Goal: Download file/media

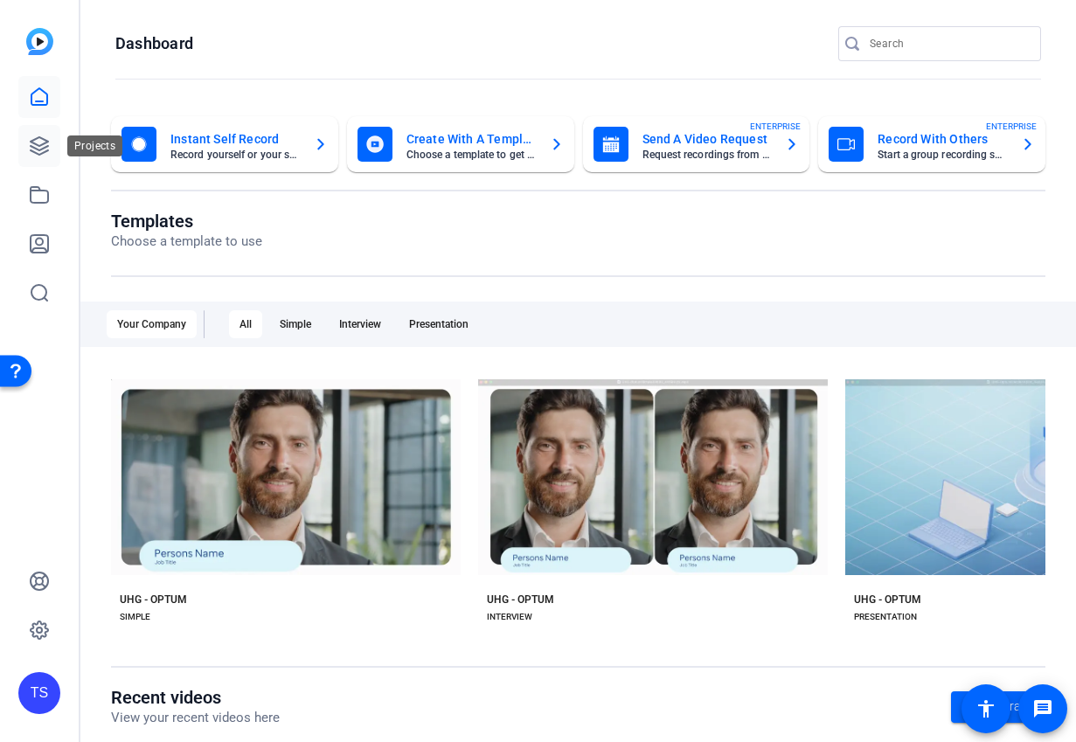
click at [44, 145] on icon at bounding box center [39, 146] width 21 height 21
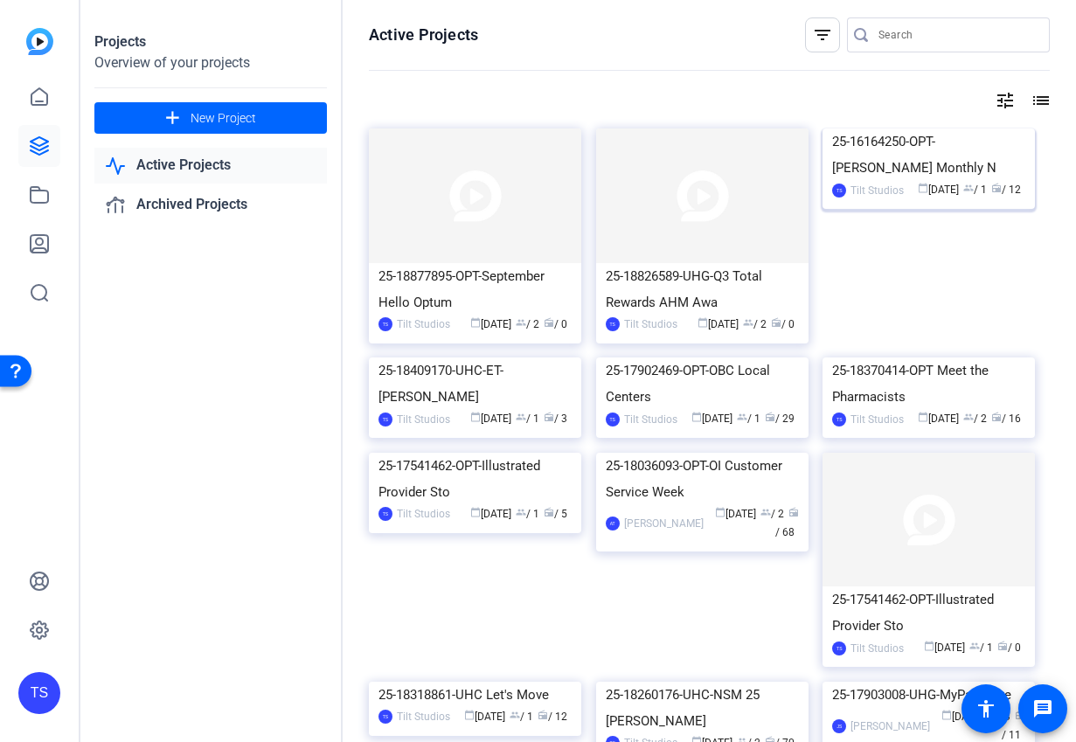
click at [867, 181] on div "25-16164250-OPT-[PERSON_NAME] Monthly N" at bounding box center [928, 155] width 193 height 52
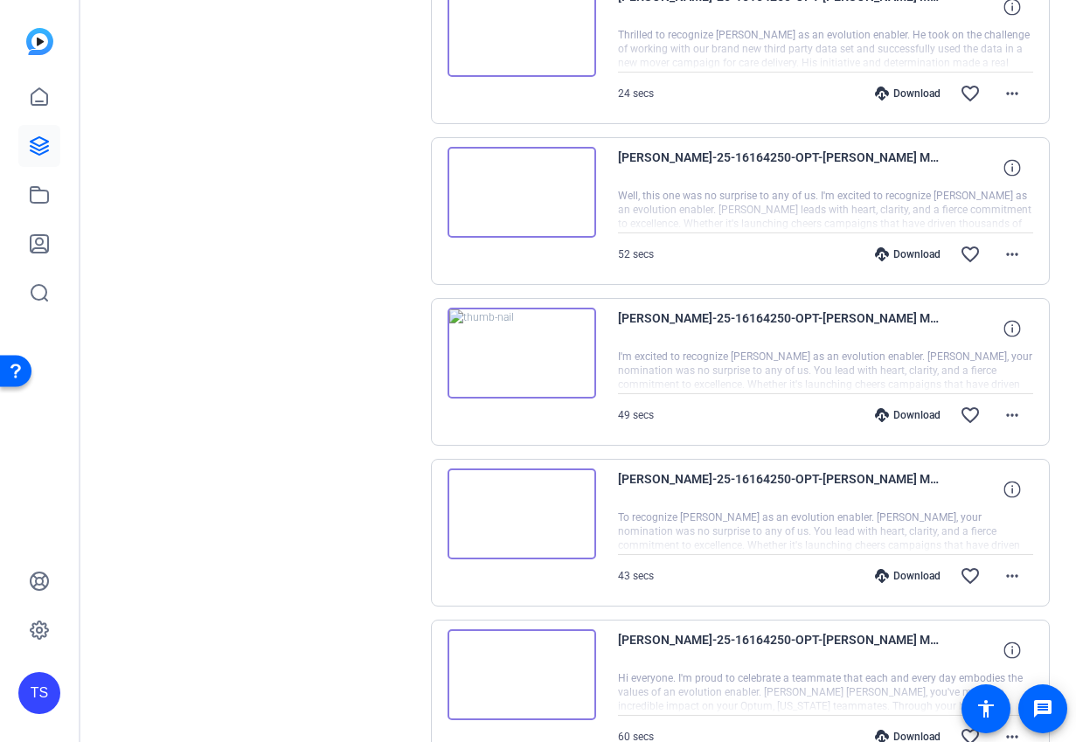
scroll to position [1347, 0]
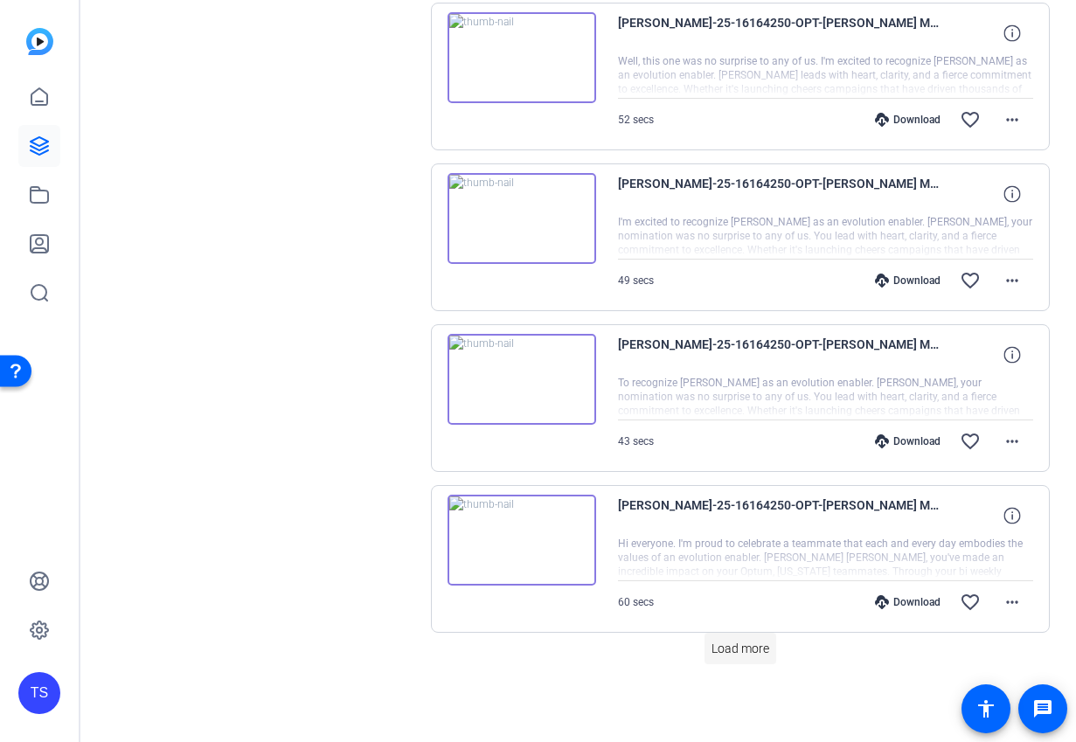
click at [717, 653] on span "Load more" at bounding box center [741, 649] width 58 height 18
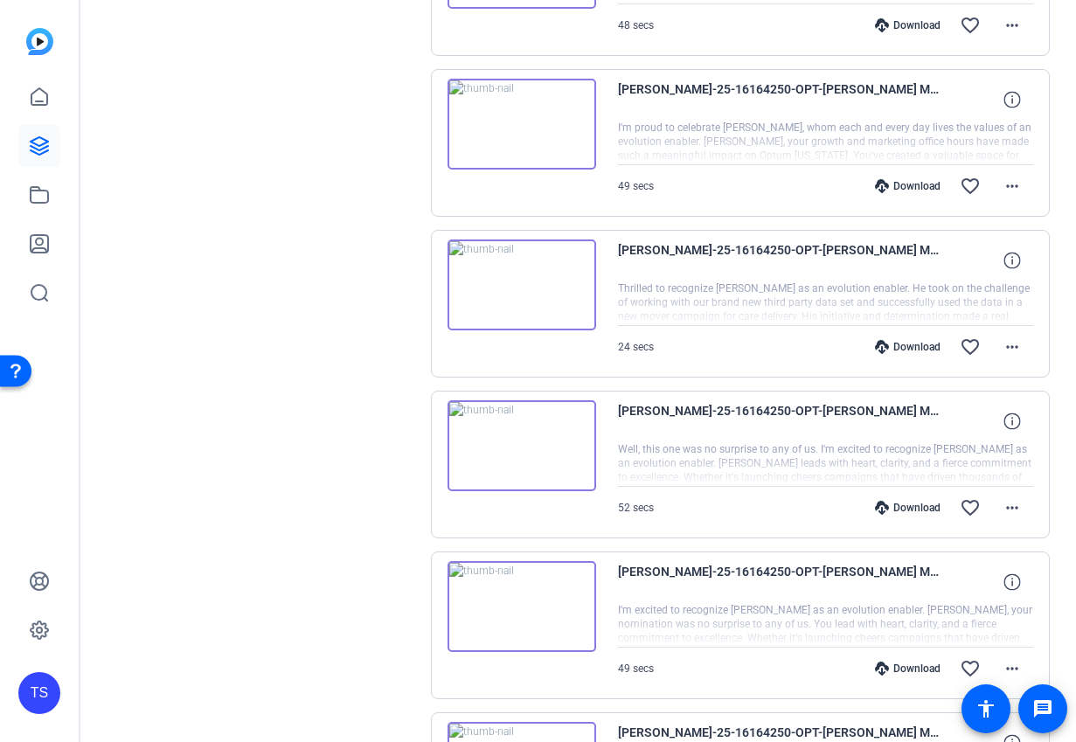
scroll to position [873, 0]
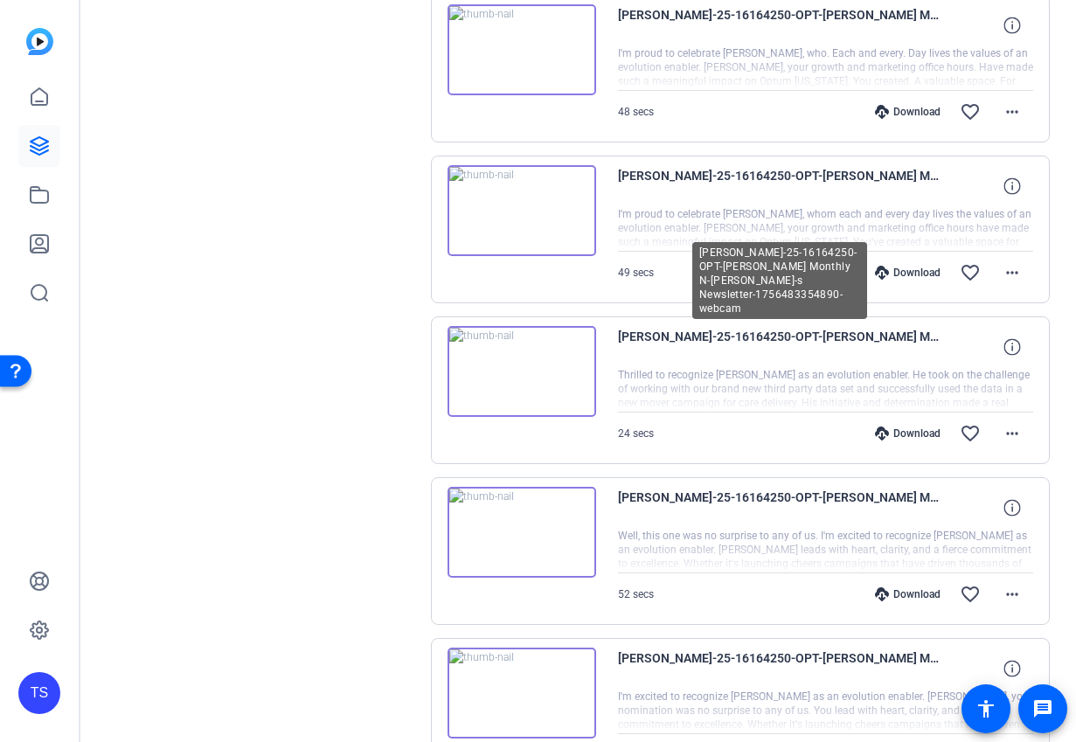
click at [657, 340] on span "[PERSON_NAME]-25-16164250-OPT-[PERSON_NAME] Monthly N-[PERSON_NAME]-s Newslette…" at bounding box center [780, 347] width 324 height 42
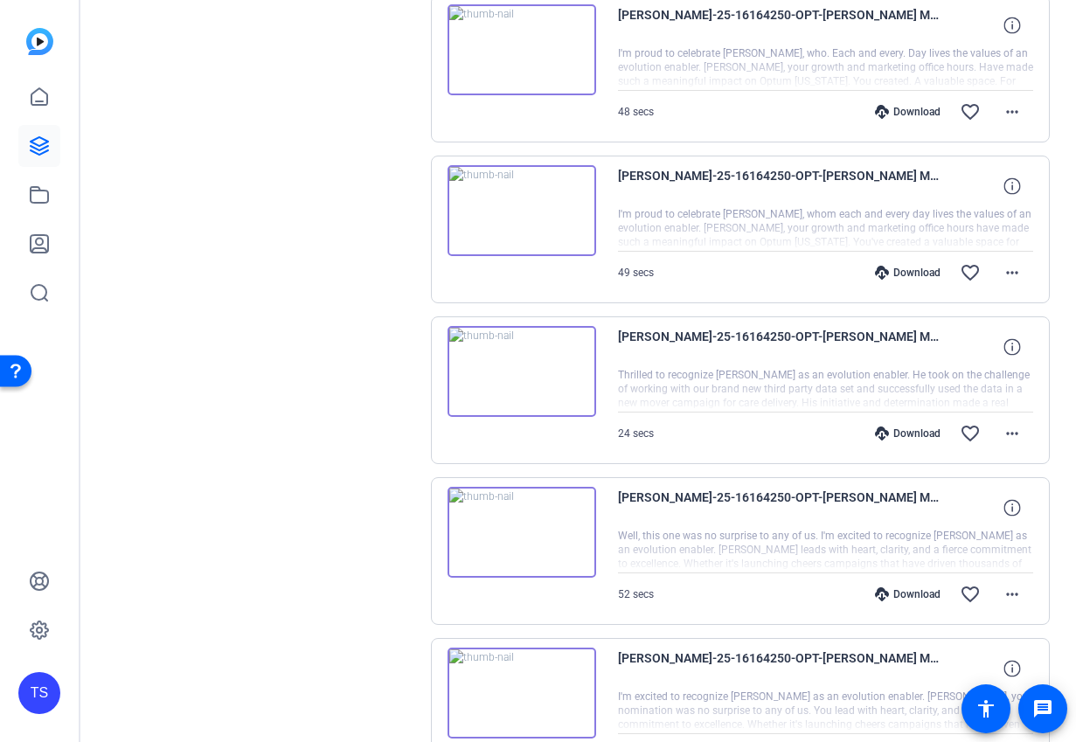
scroll to position [874, 0]
click at [720, 384] on div at bounding box center [826, 389] width 416 height 44
click at [549, 389] on img at bounding box center [522, 370] width 149 height 91
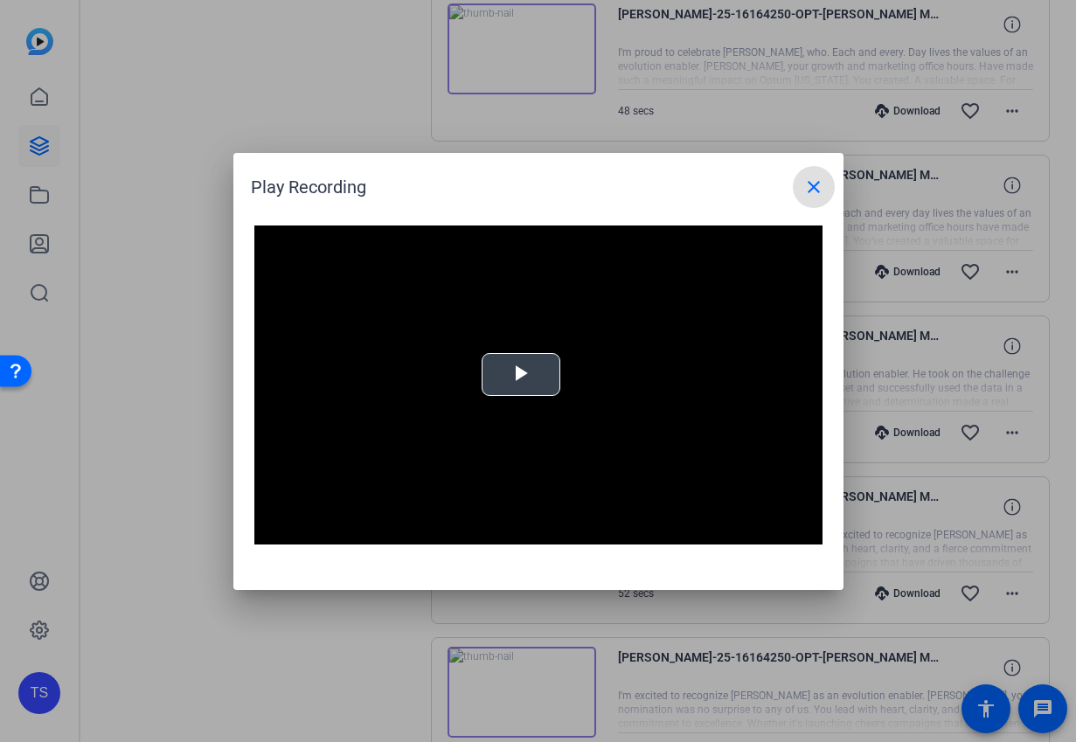
click at [521, 374] on span "Video Player" at bounding box center [521, 374] width 0 height 0
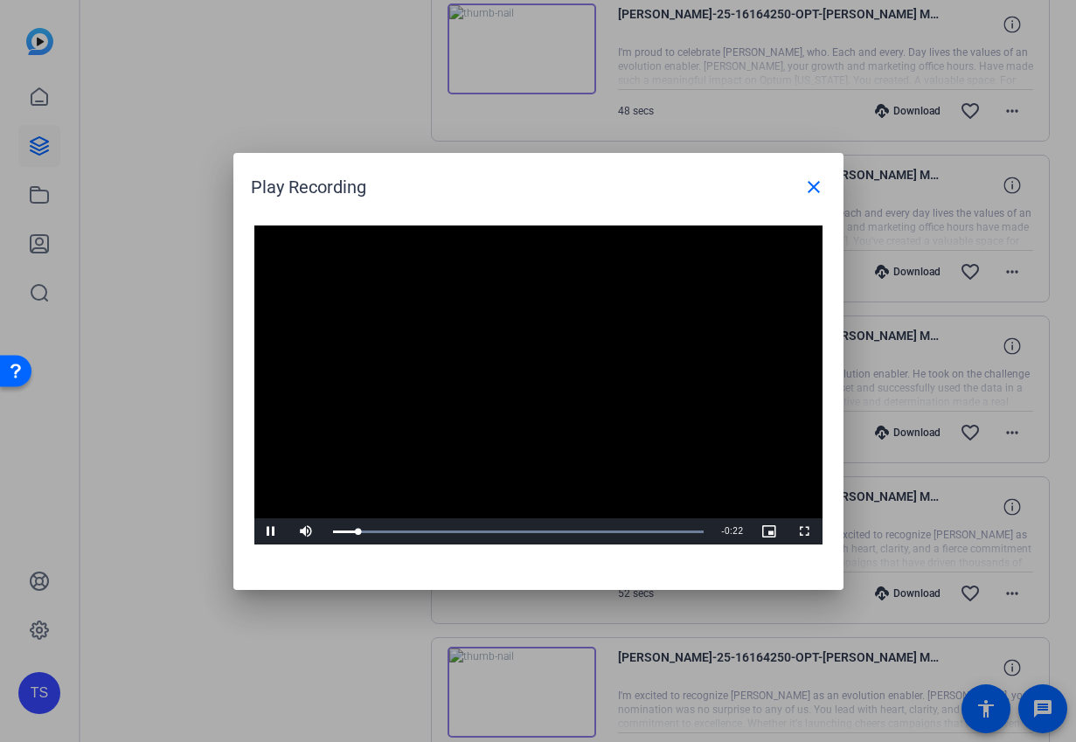
click at [549, 389] on video "Video Player" at bounding box center [538, 386] width 568 height 320
click at [271, 532] on span "Video Player" at bounding box center [271, 532] width 35 height 0
click at [810, 186] on mat-icon "close" at bounding box center [814, 187] width 21 height 21
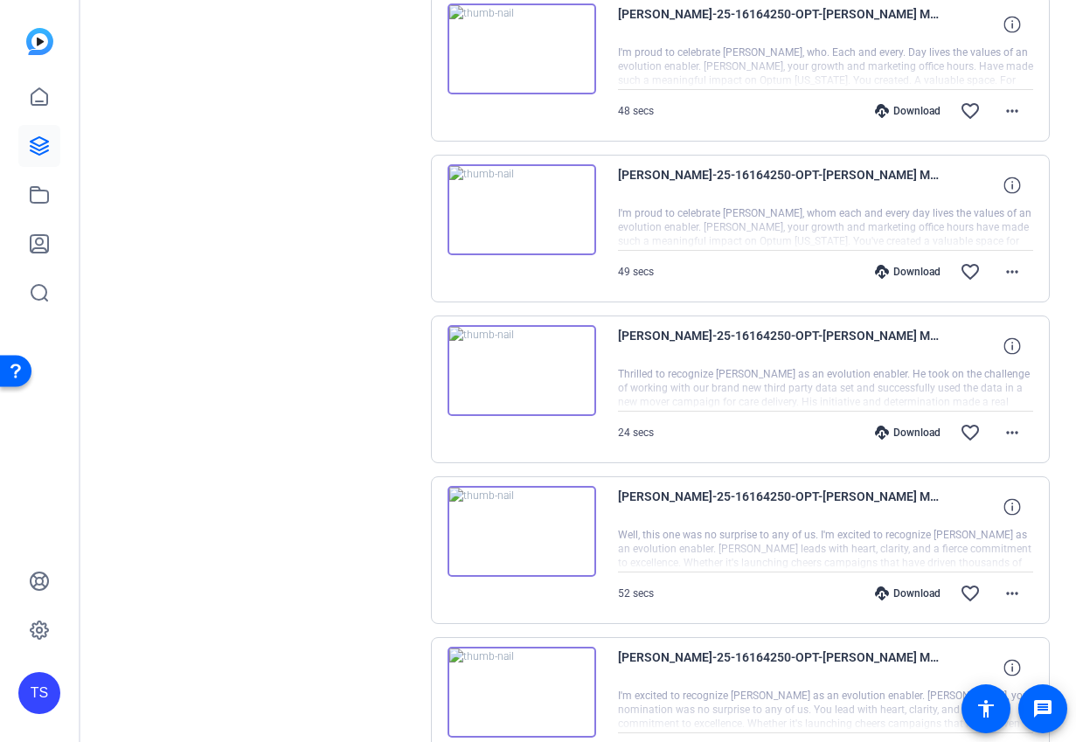
click at [892, 389] on div at bounding box center [826, 389] width 416 height 44
click at [1020, 432] on mat-icon "more_horiz" at bounding box center [1012, 432] width 21 height 21
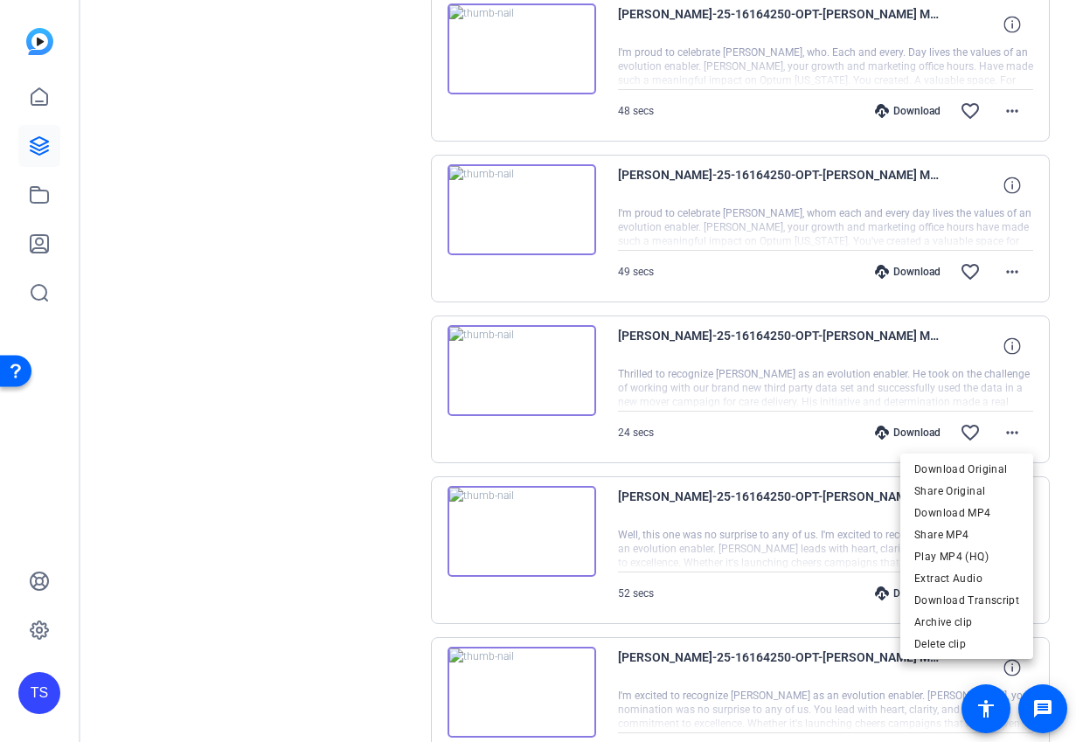
click at [1011, 340] on div at bounding box center [538, 371] width 1076 height 742
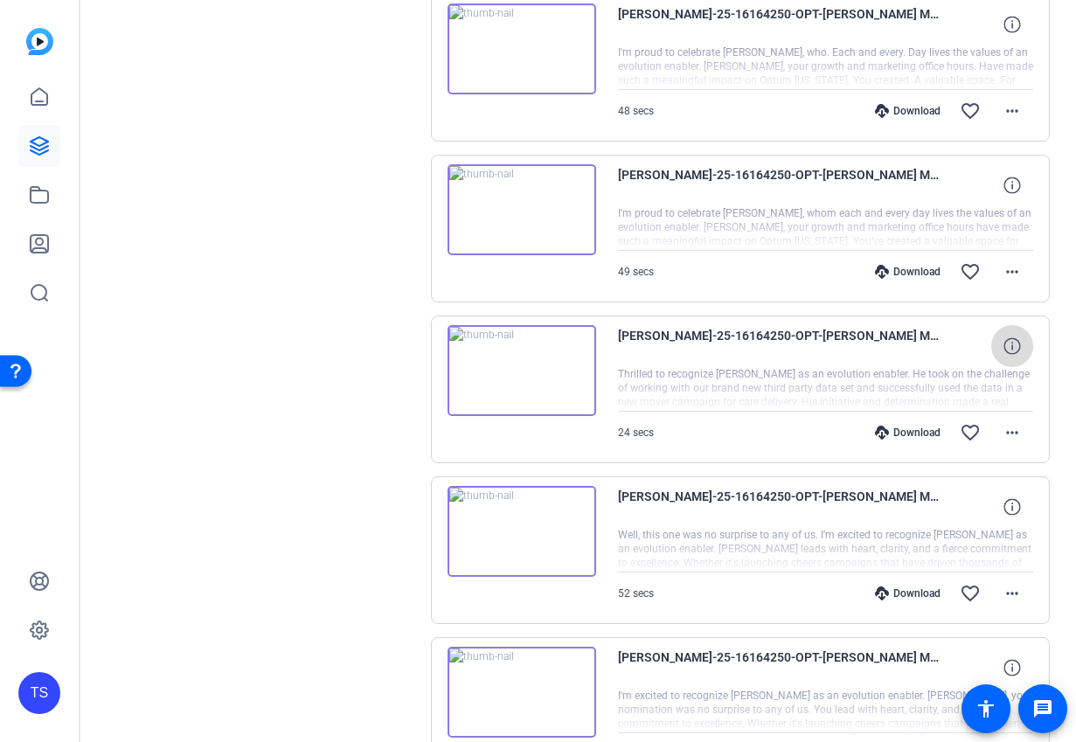
click at [1011, 345] on icon at bounding box center [1012, 346] width 17 height 17
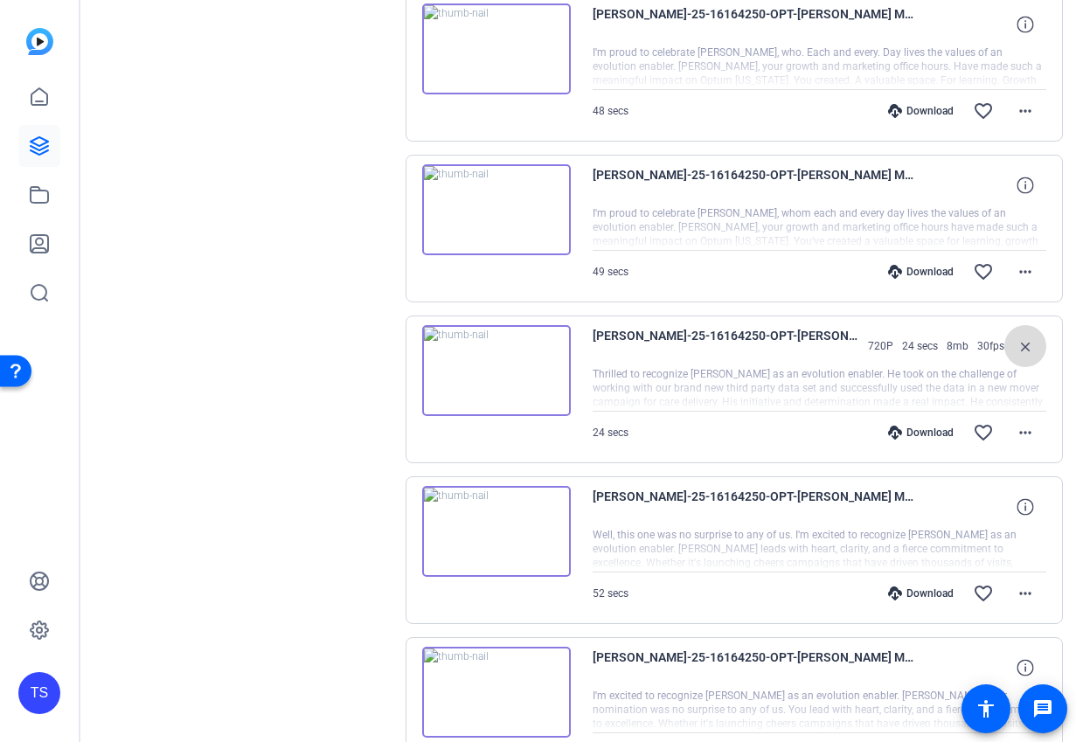
click at [1015, 347] on mat-icon "close" at bounding box center [1025, 347] width 21 height 22
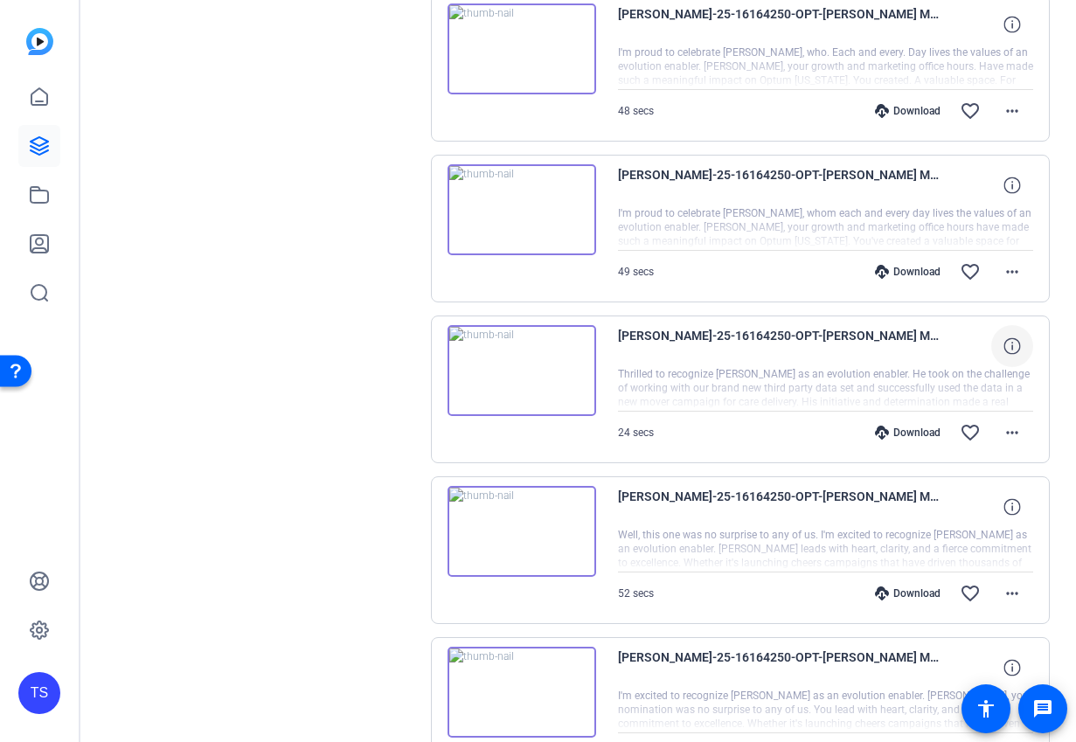
click at [960, 369] on div at bounding box center [826, 389] width 416 height 44
click at [1011, 430] on mat-icon "more_horiz" at bounding box center [1012, 432] width 21 height 21
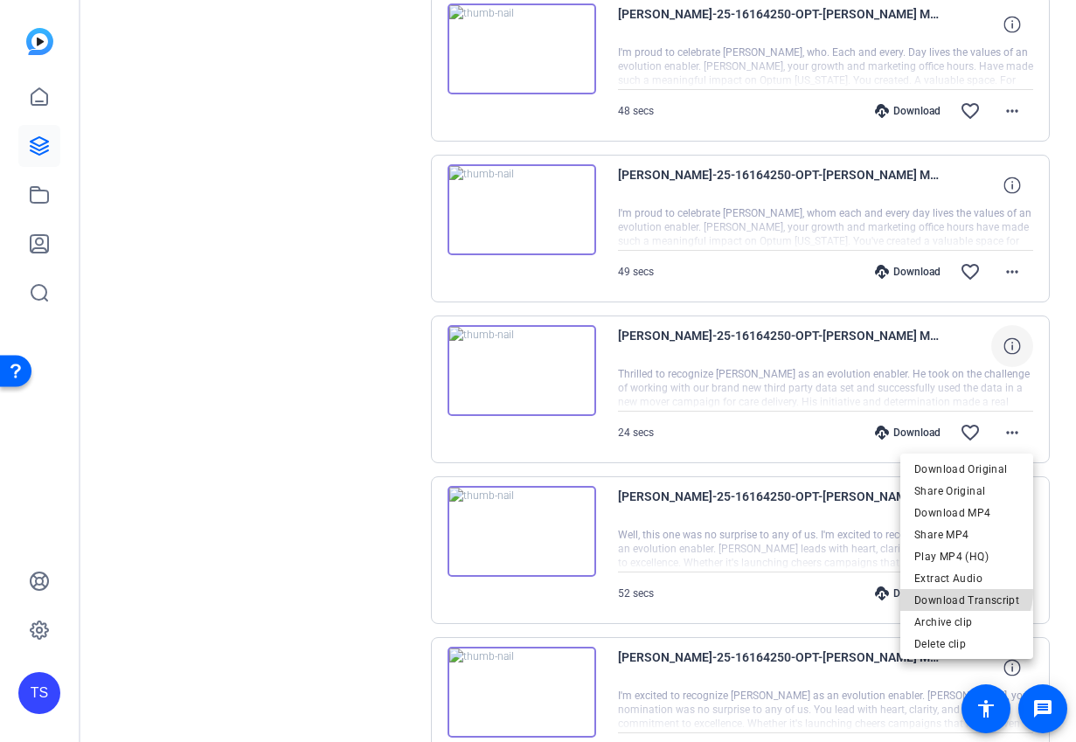
click at [968, 592] on span "Download Transcript" at bounding box center [967, 600] width 105 height 21
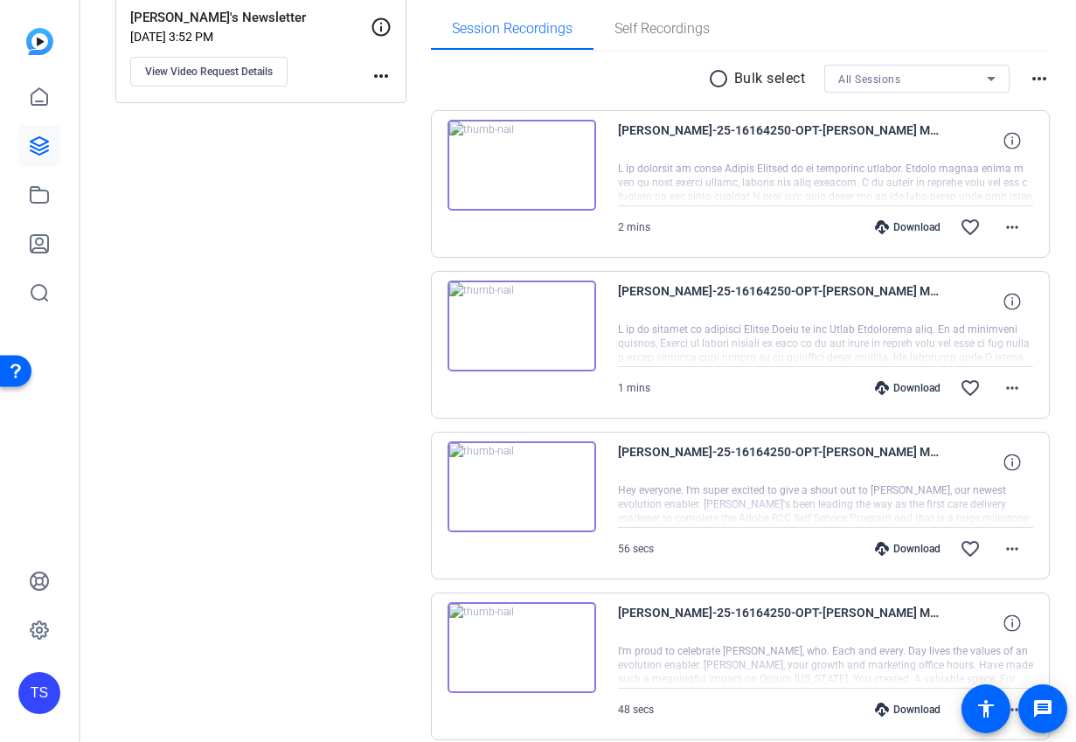
scroll to position [222, 0]
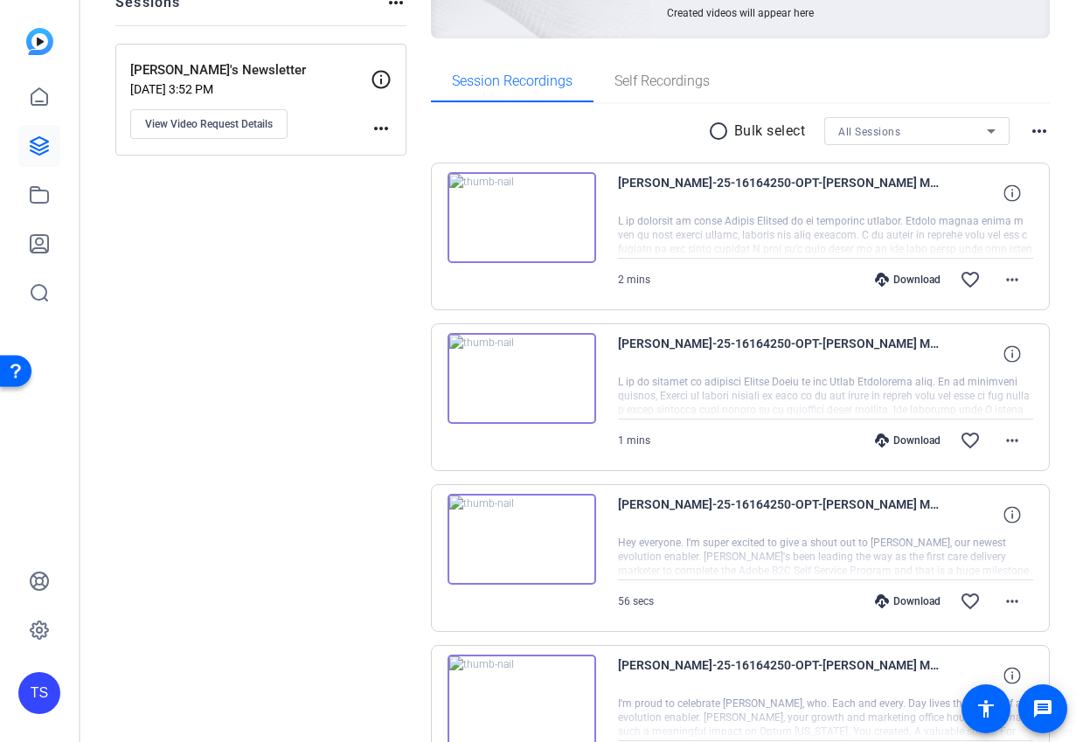
click at [536, 363] on img at bounding box center [522, 378] width 149 height 91
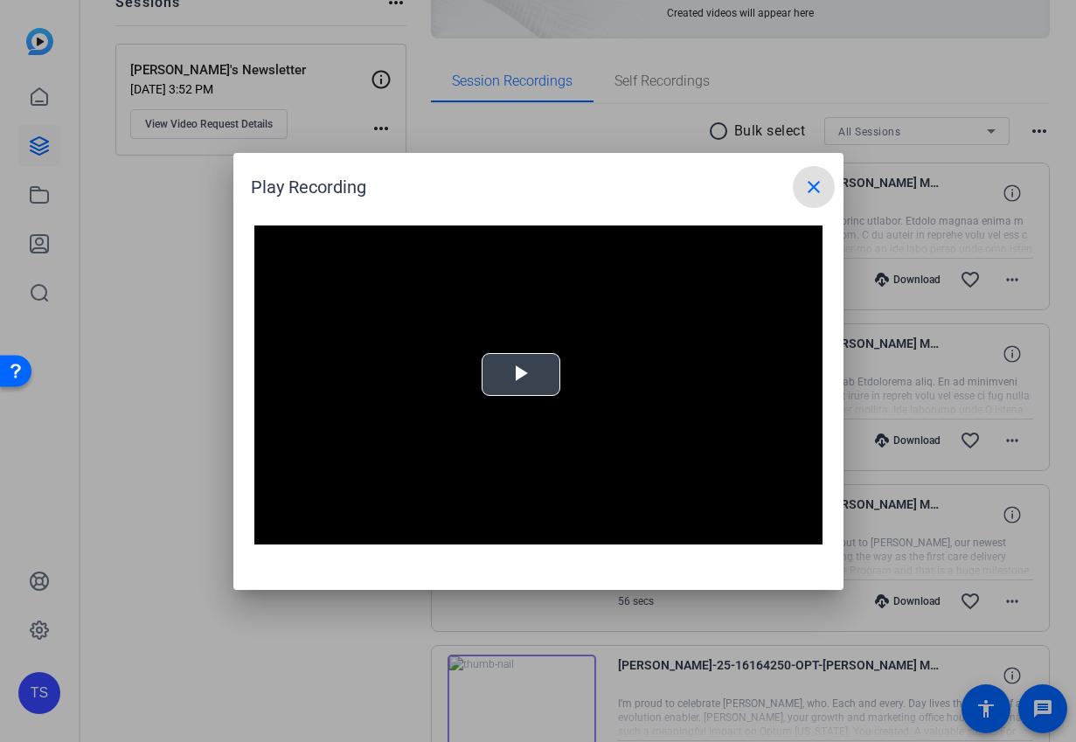
click at [521, 374] on span "Video Player" at bounding box center [521, 374] width 0 height 0
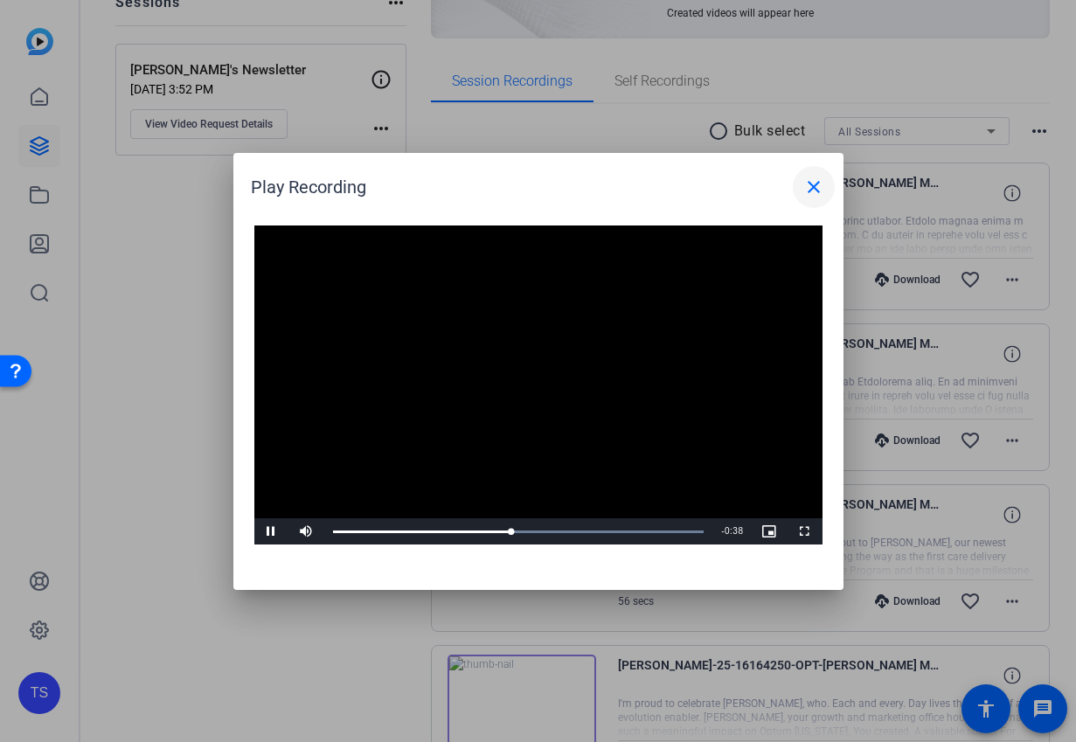
click at [816, 182] on mat-icon "close" at bounding box center [814, 187] width 21 height 21
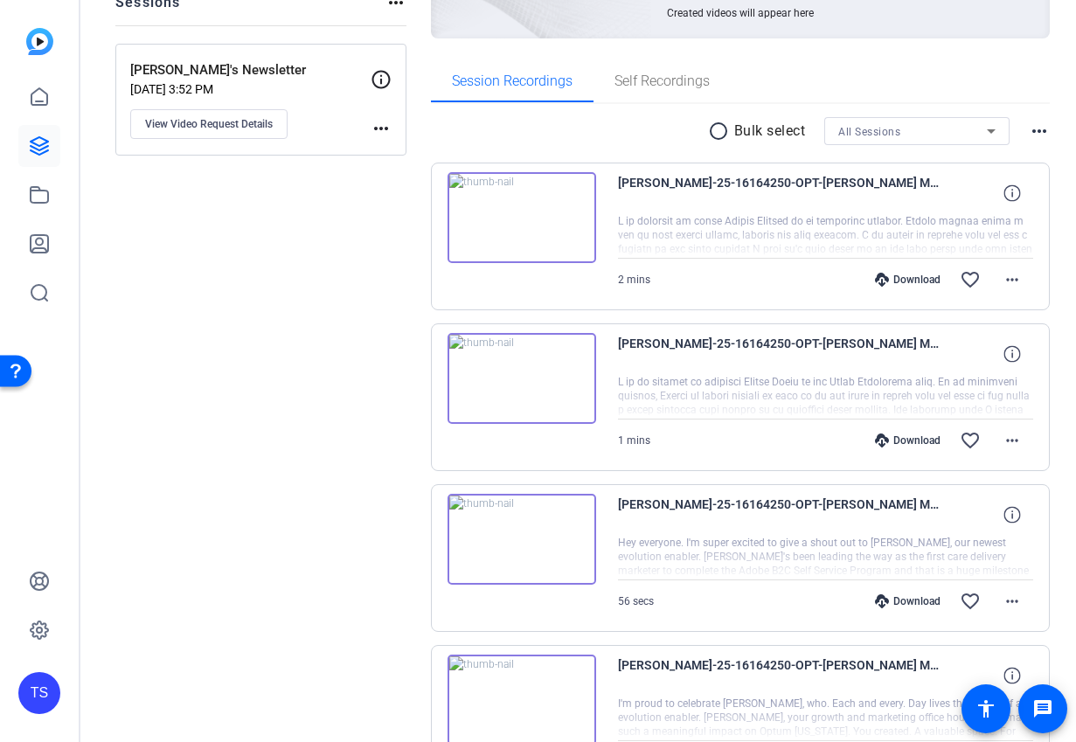
click at [581, 226] on img at bounding box center [522, 217] width 149 height 91
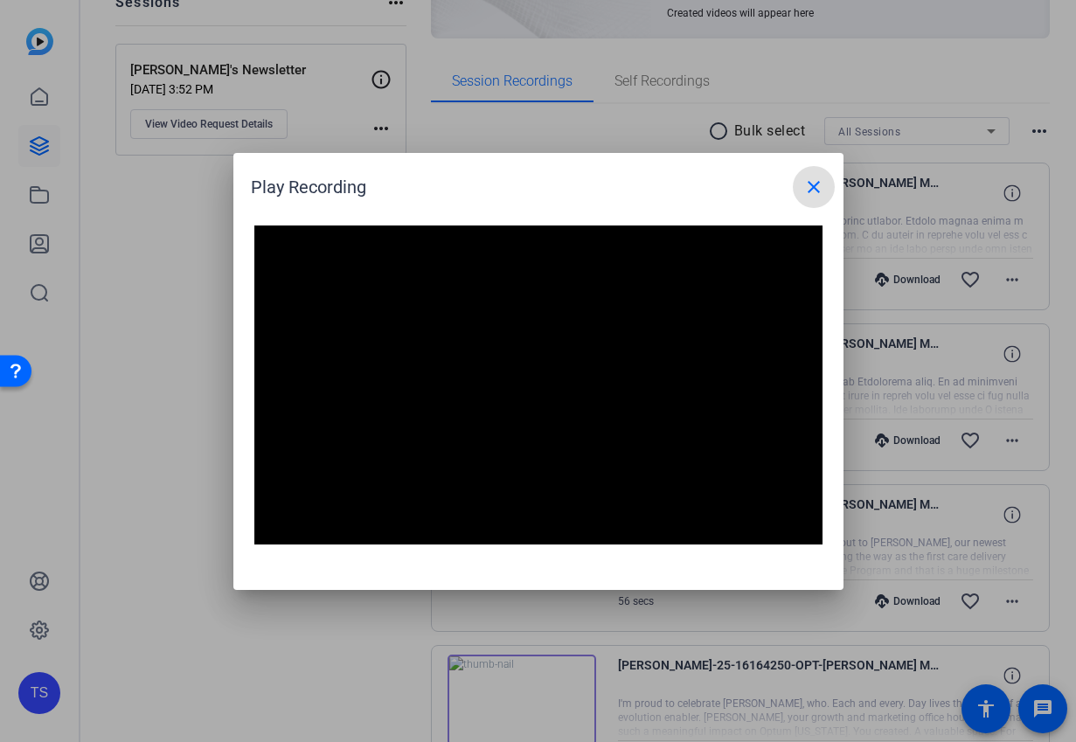
click at [812, 195] on mat-icon "close" at bounding box center [814, 187] width 21 height 21
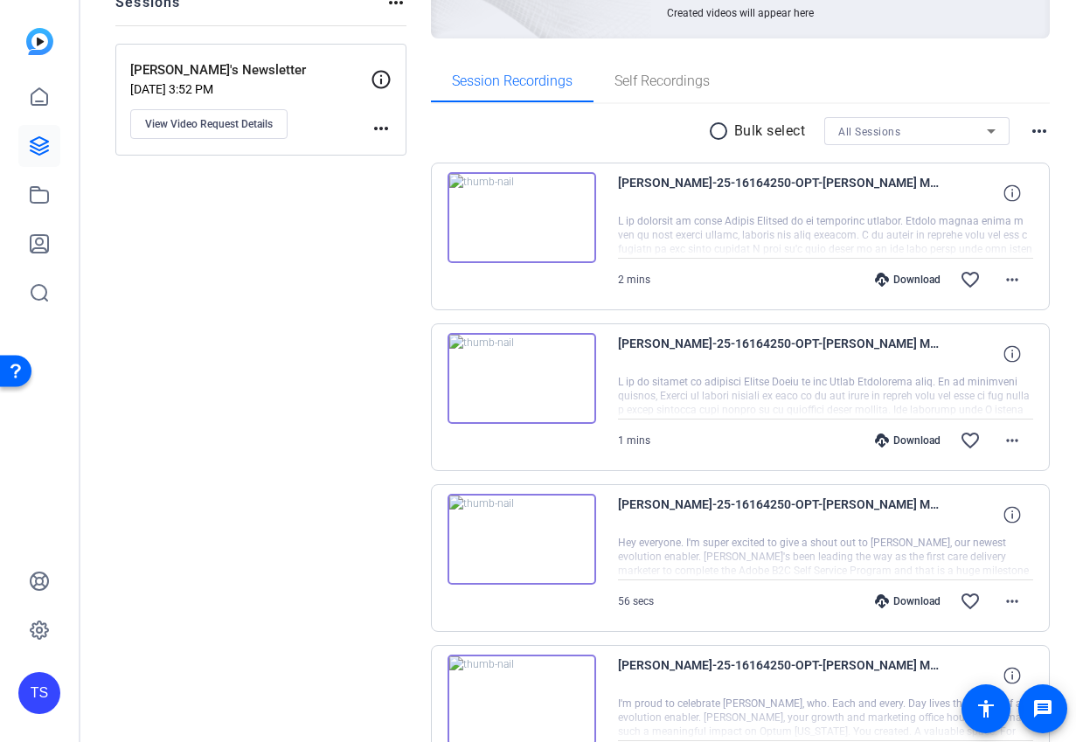
click at [915, 282] on div "Download" at bounding box center [908, 280] width 83 height 14
click at [1002, 283] on mat-icon "more_horiz" at bounding box center [1012, 279] width 21 height 21
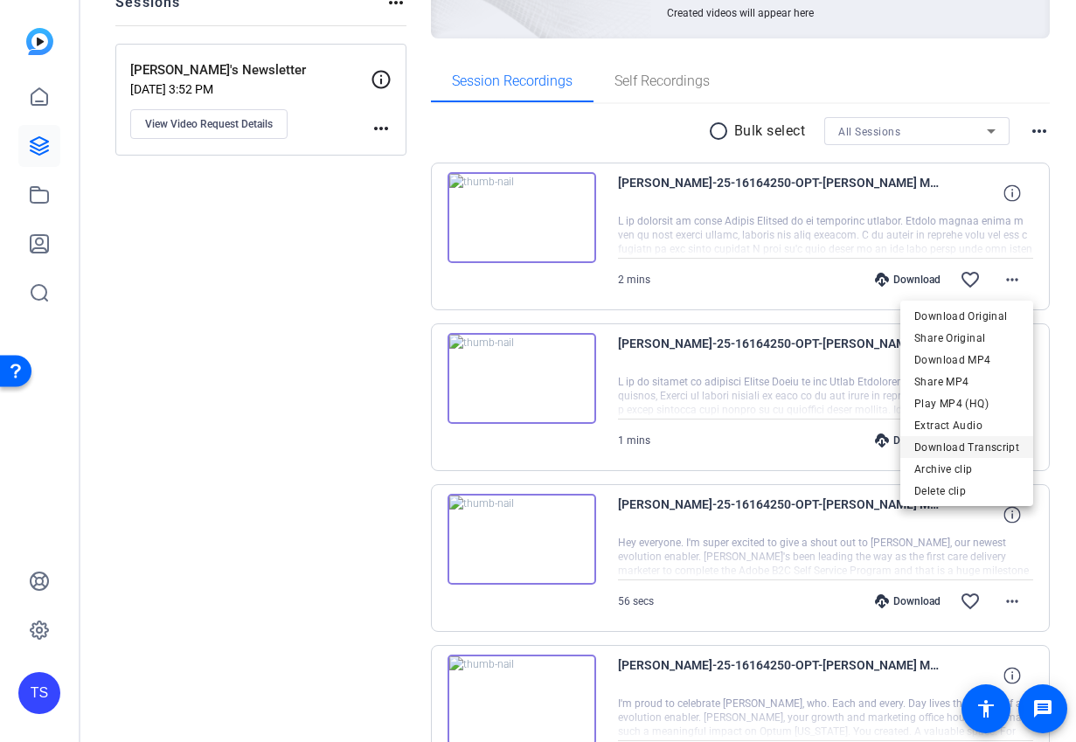
click at [966, 441] on span "Download Transcript" at bounding box center [967, 447] width 105 height 21
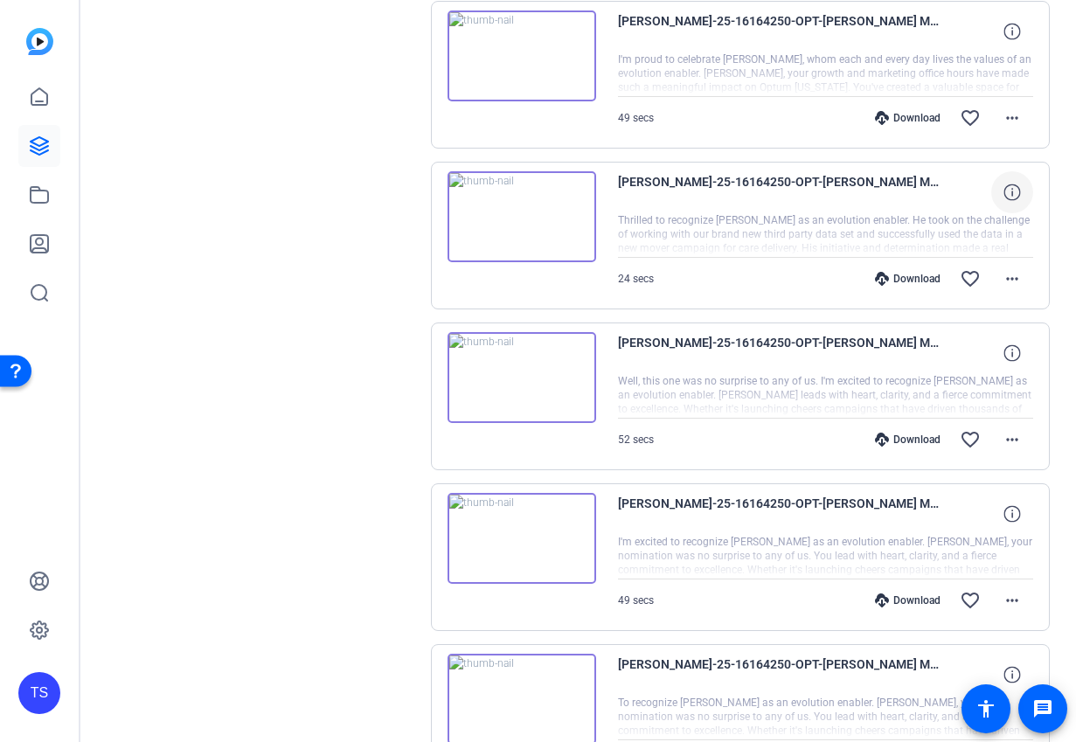
scroll to position [1040, 0]
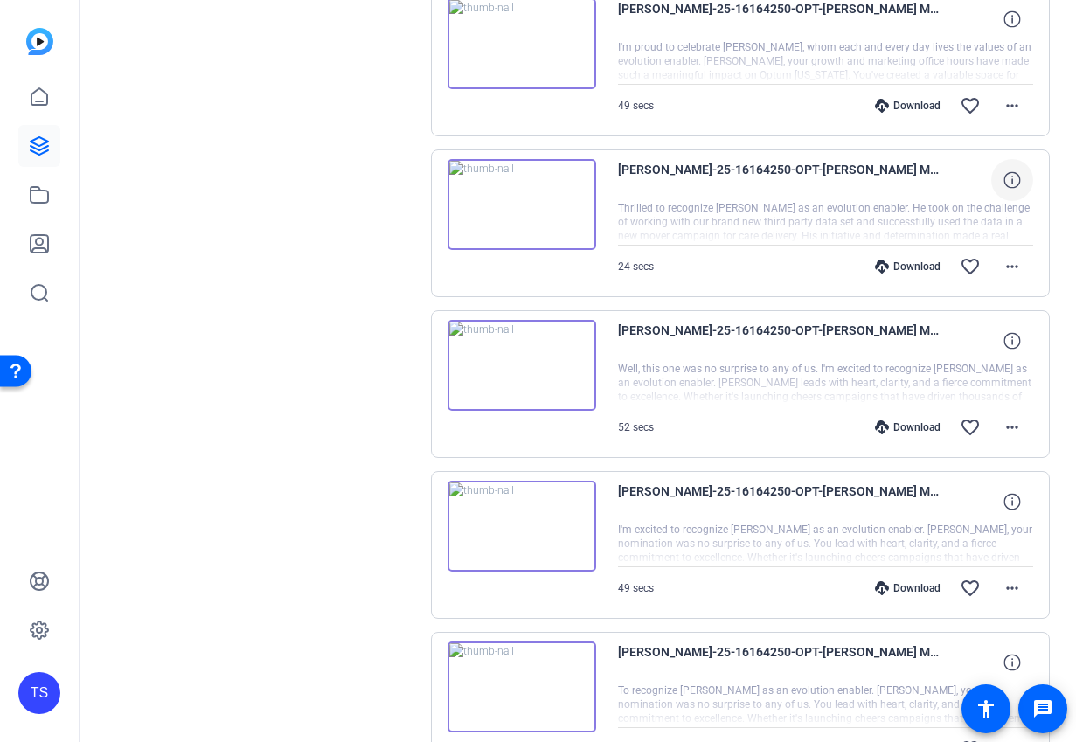
click at [523, 375] on img at bounding box center [522, 365] width 149 height 91
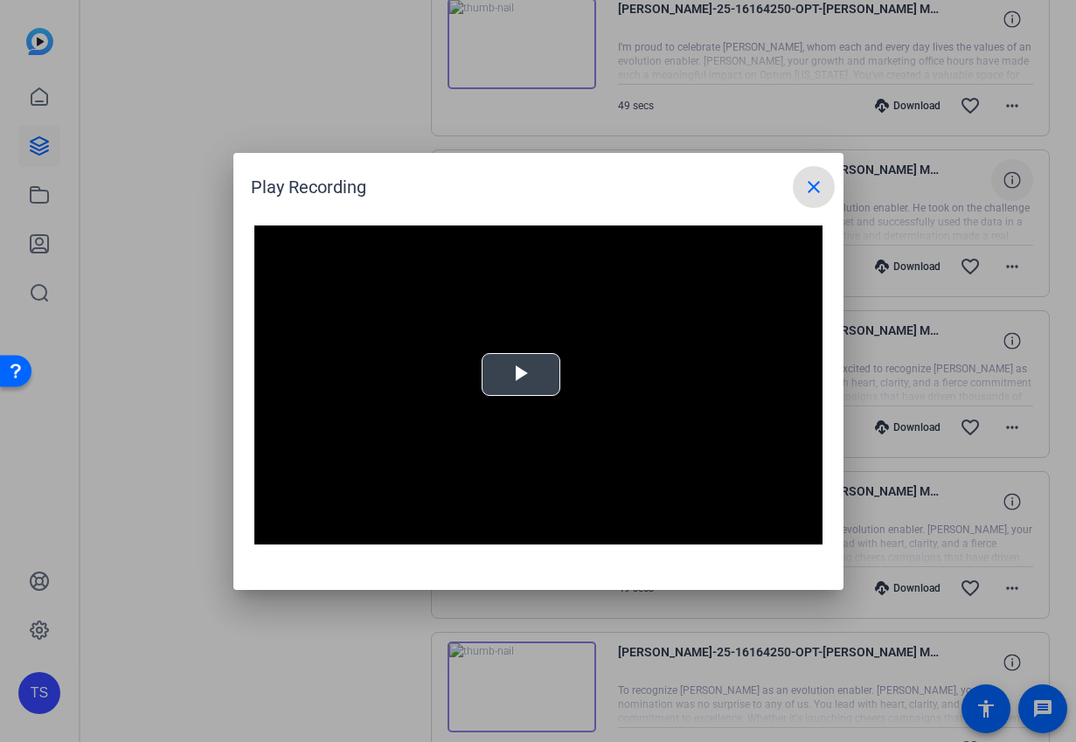
click at [498, 382] on div "Video Player is loading. Play Video Play Mute Current Time 0:00 / Duration -:- …" at bounding box center [538, 386] width 568 height 320
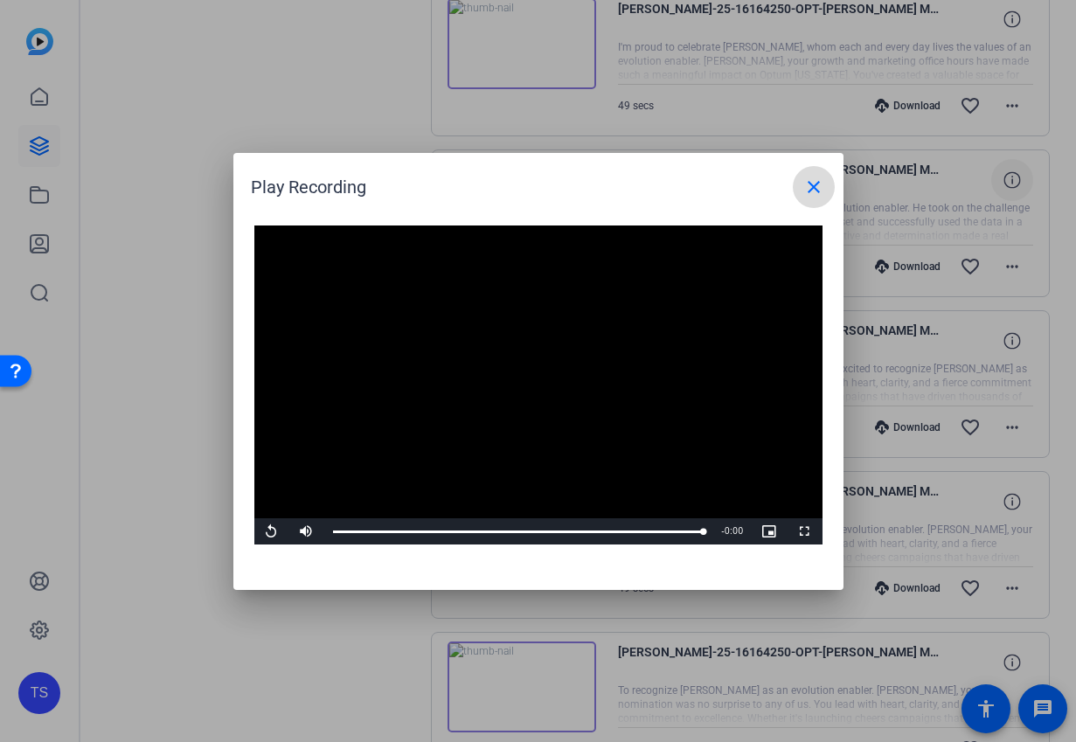
click at [816, 181] on mat-icon "close" at bounding box center [814, 187] width 21 height 21
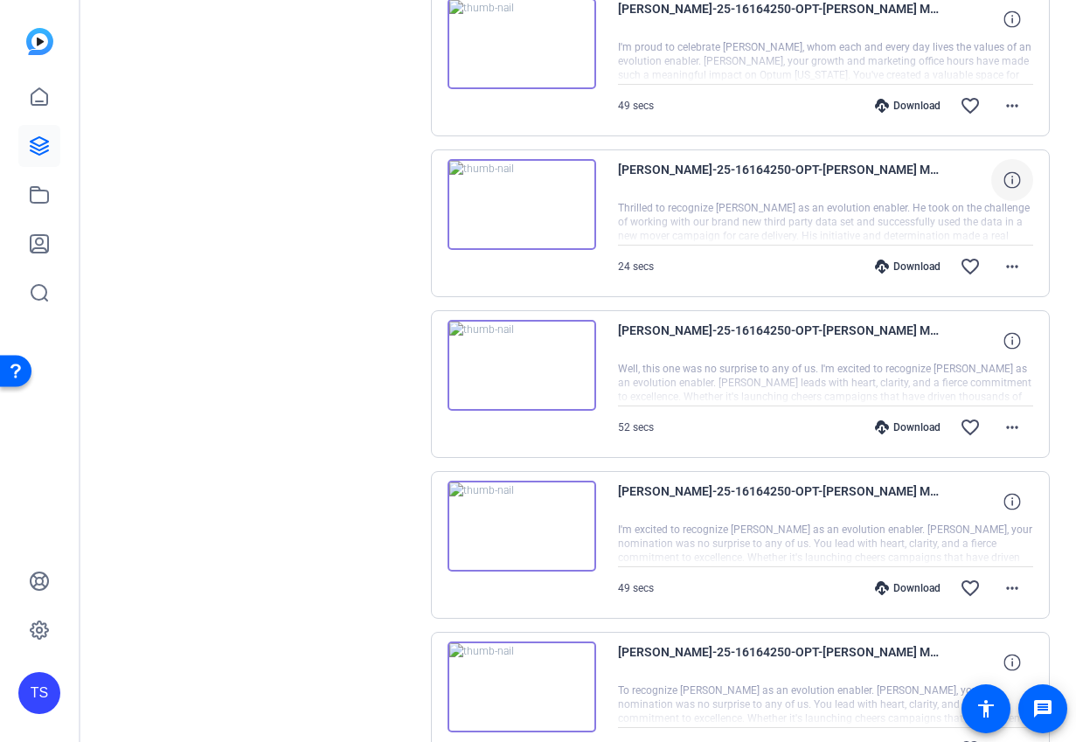
click at [540, 520] on img at bounding box center [522, 526] width 149 height 91
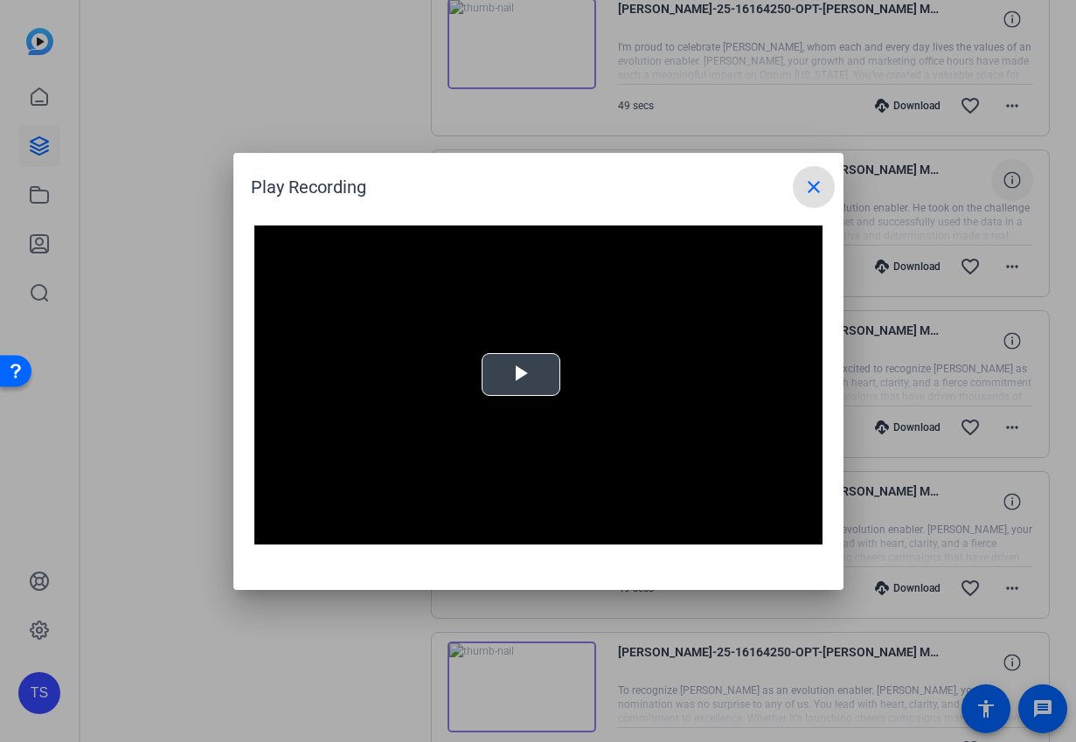
click at [521, 374] on span "Video Player" at bounding box center [521, 374] width 0 height 0
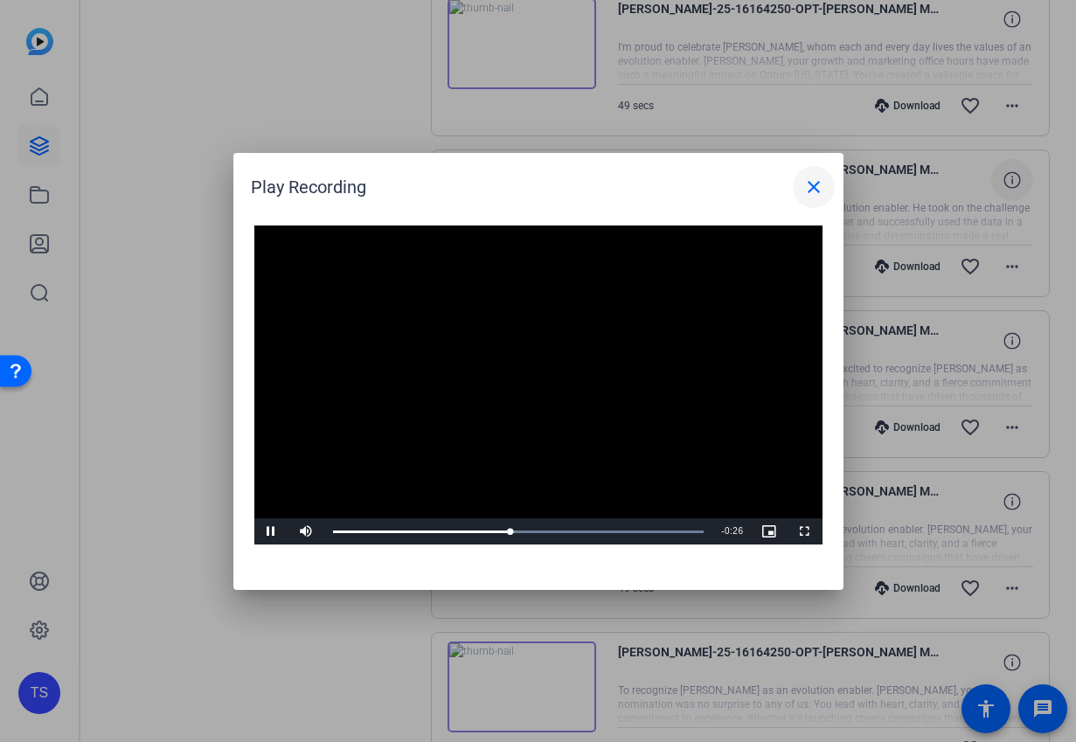
click at [802, 186] on span at bounding box center [814, 187] width 42 height 42
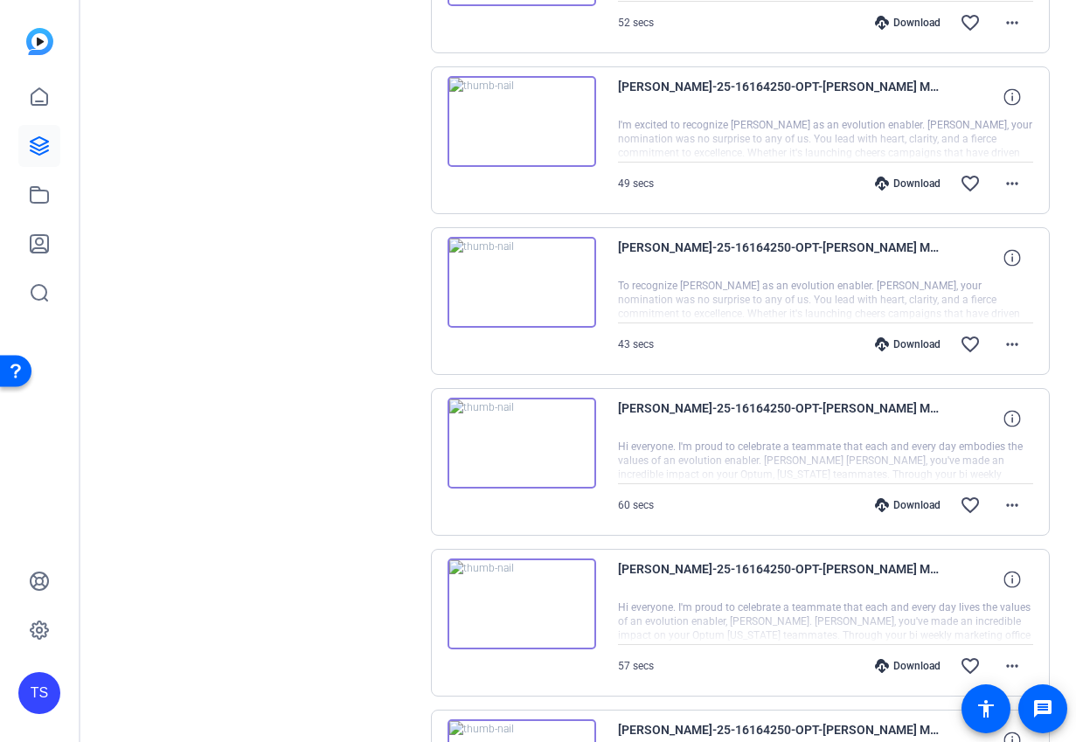
scroll to position [1450, 0]
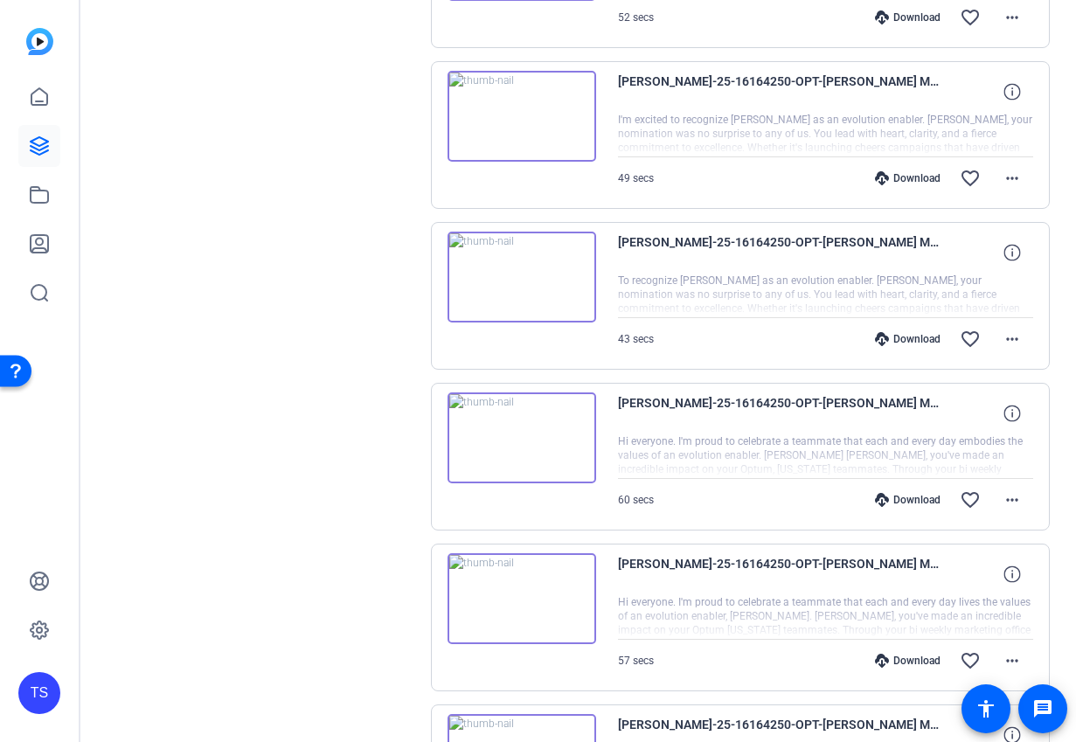
click at [518, 293] on img at bounding box center [522, 277] width 149 height 91
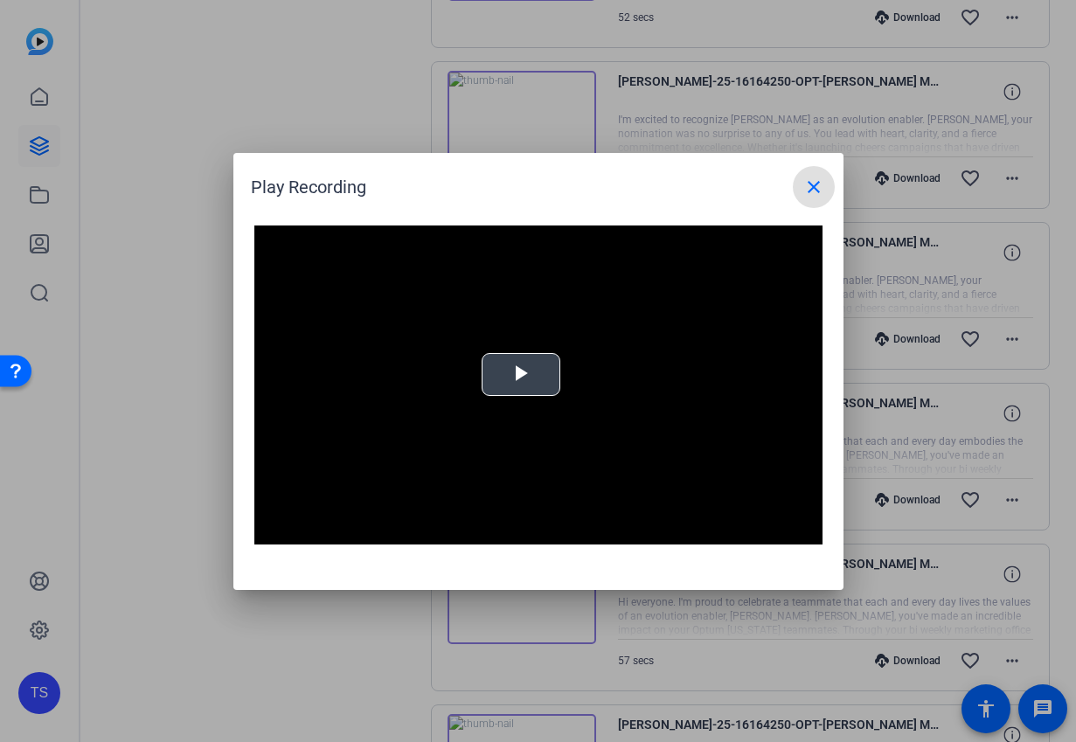
click at [521, 374] on span "Video Player" at bounding box center [521, 374] width 0 height 0
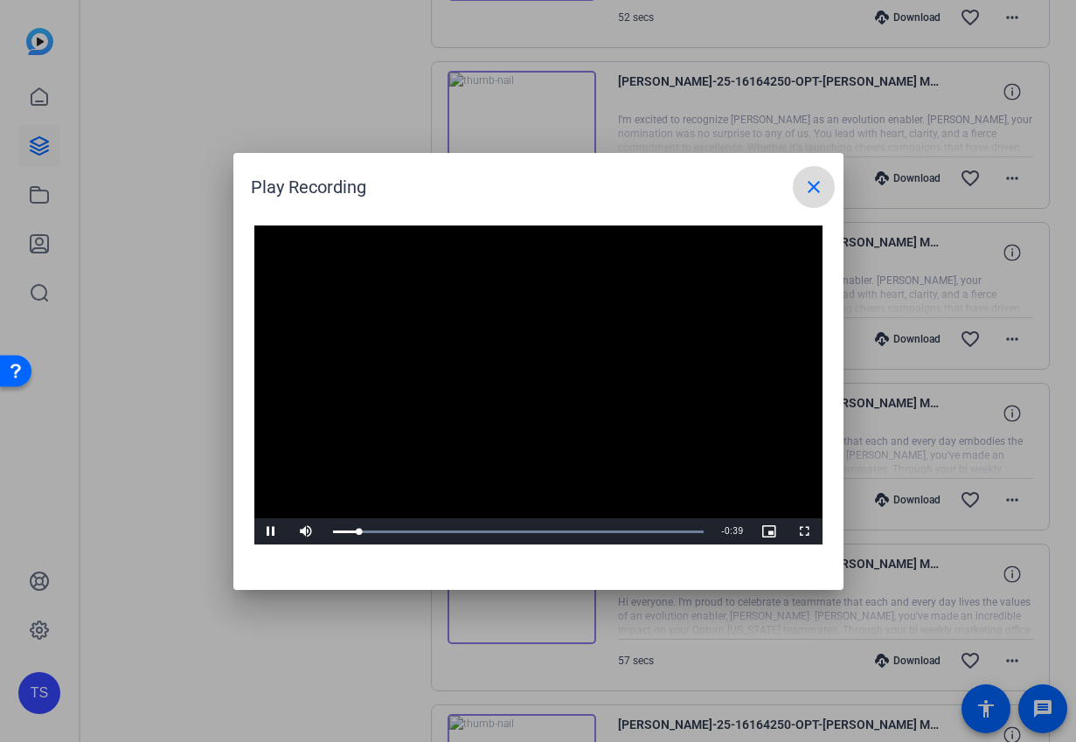
click at [822, 183] on mat-icon "close" at bounding box center [814, 187] width 21 height 21
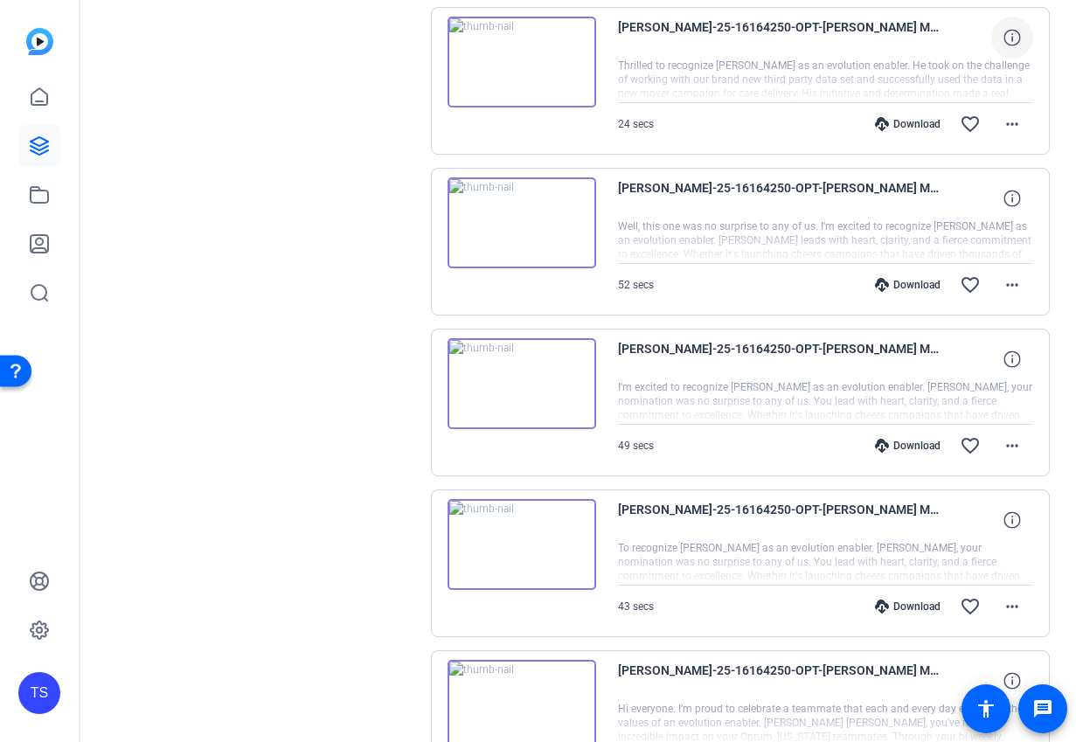
scroll to position [1173, 0]
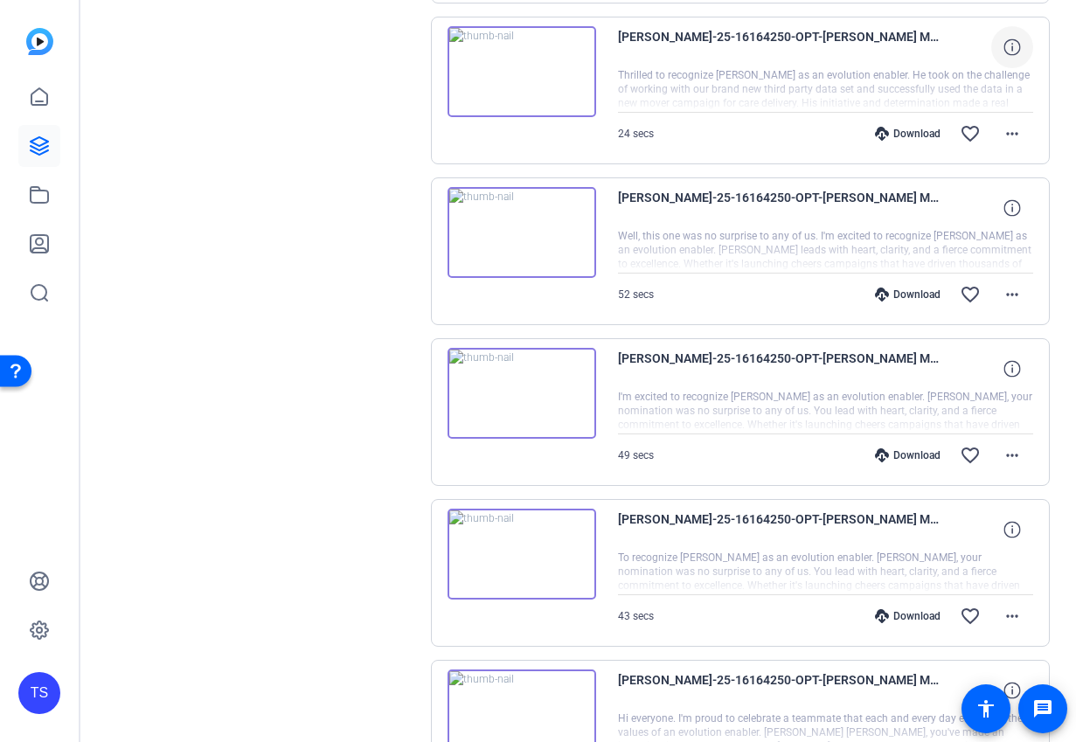
click at [897, 295] on div "Download" at bounding box center [908, 295] width 83 height 14
click at [1013, 296] on mat-icon "more_horiz" at bounding box center [1012, 294] width 21 height 21
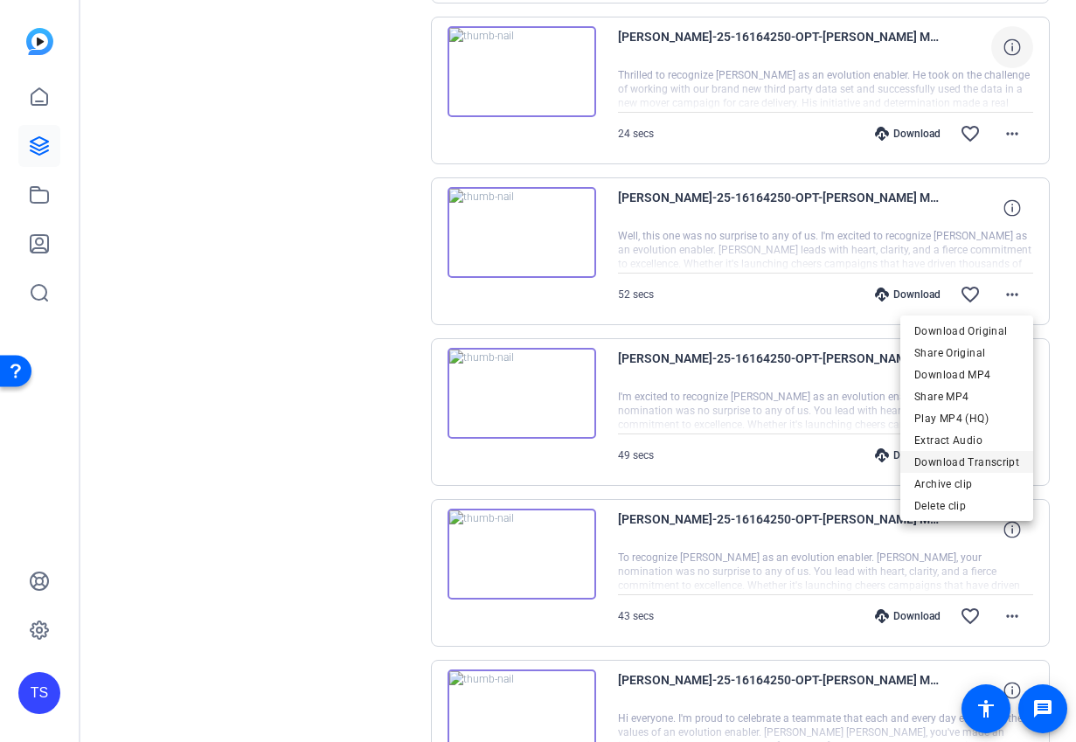
click at [953, 452] on span "Download Transcript" at bounding box center [967, 462] width 105 height 21
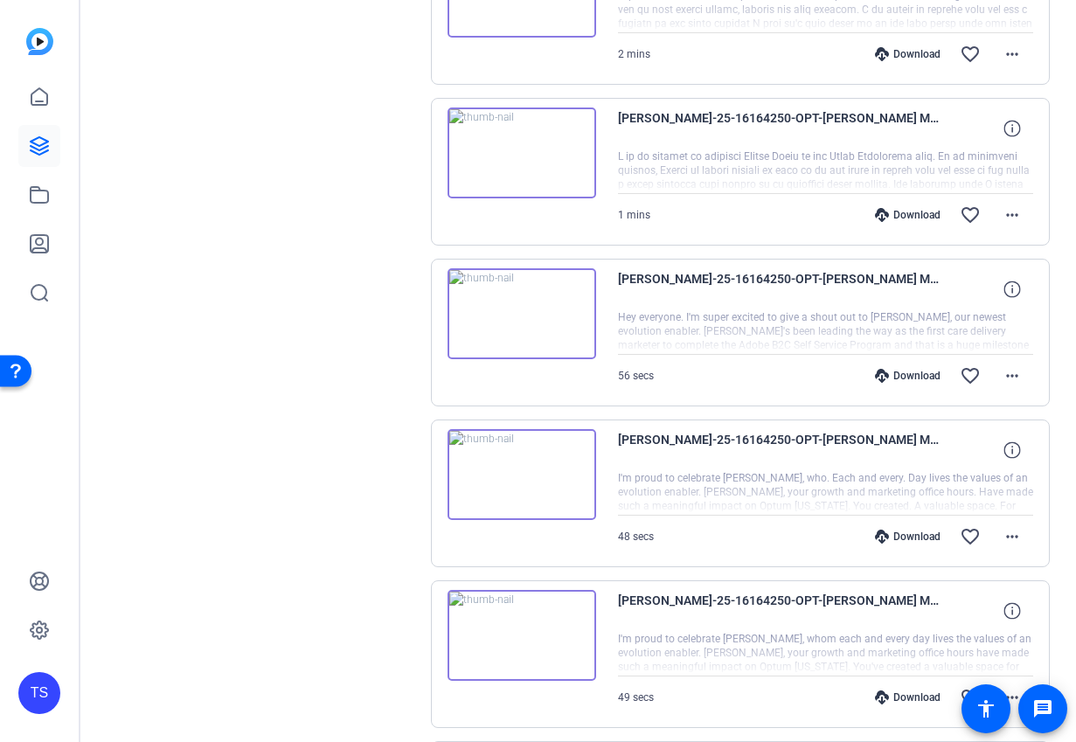
scroll to position [449, 0]
click at [512, 465] on img at bounding box center [522, 473] width 149 height 91
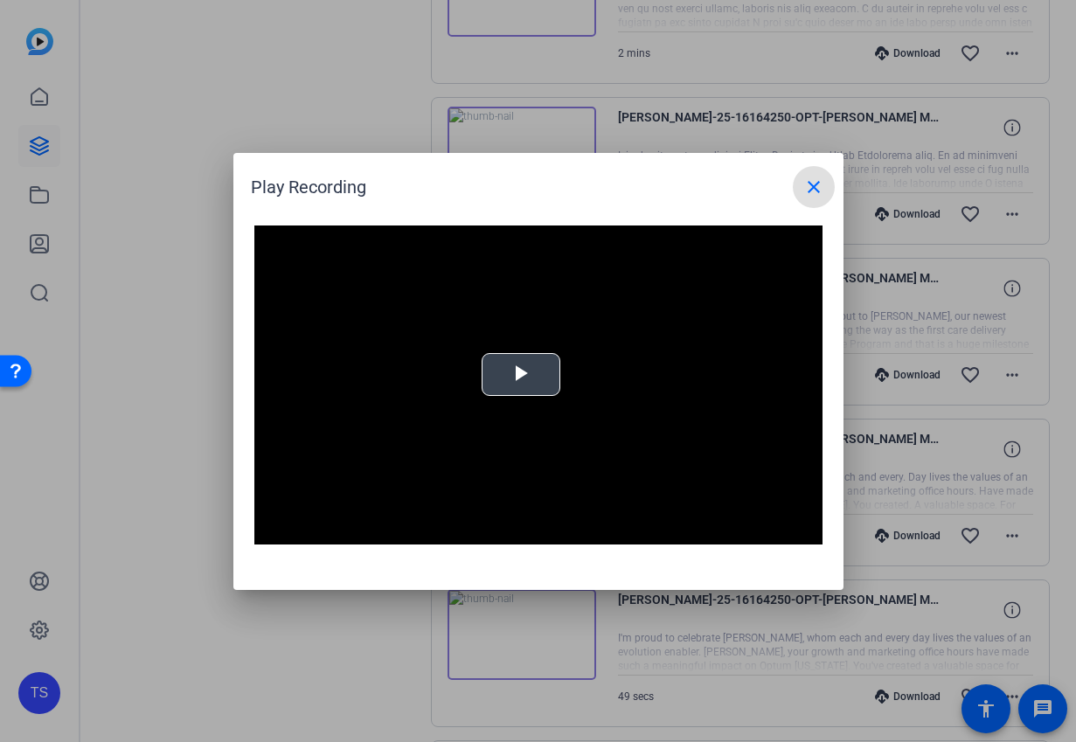
click at [521, 374] on span "Video Player" at bounding box center [521, 374] width 0 height 0
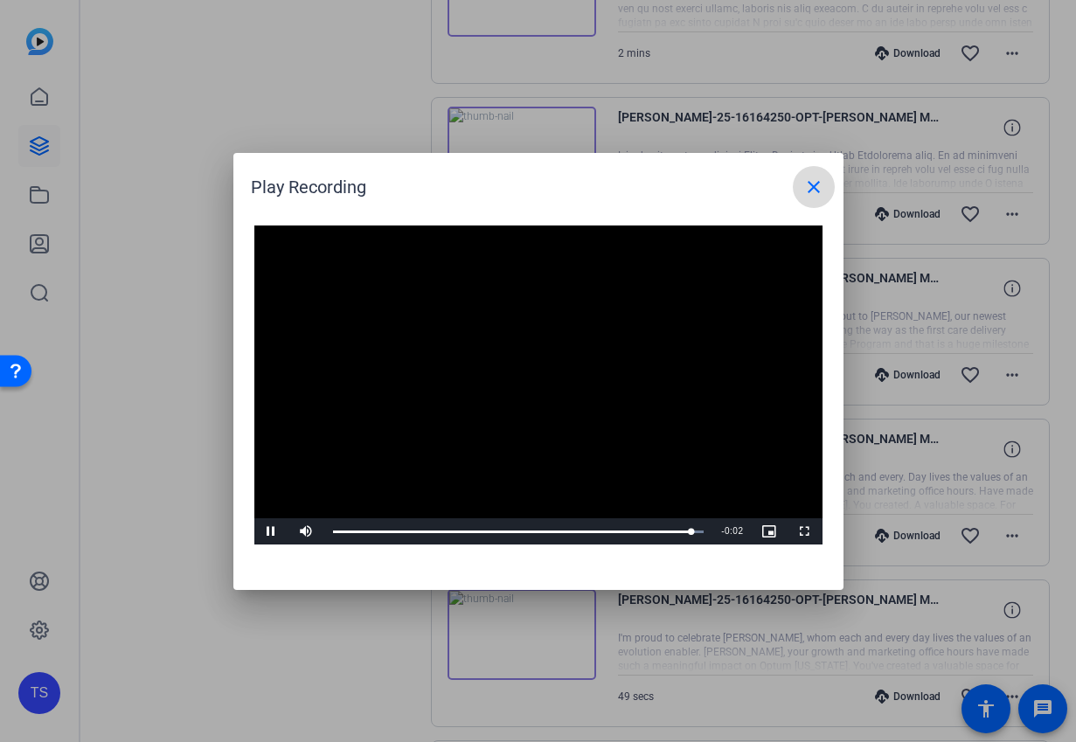
click at [811, 189] on mat-icon "close" at bounding box center [814, 187] width 21 height 21
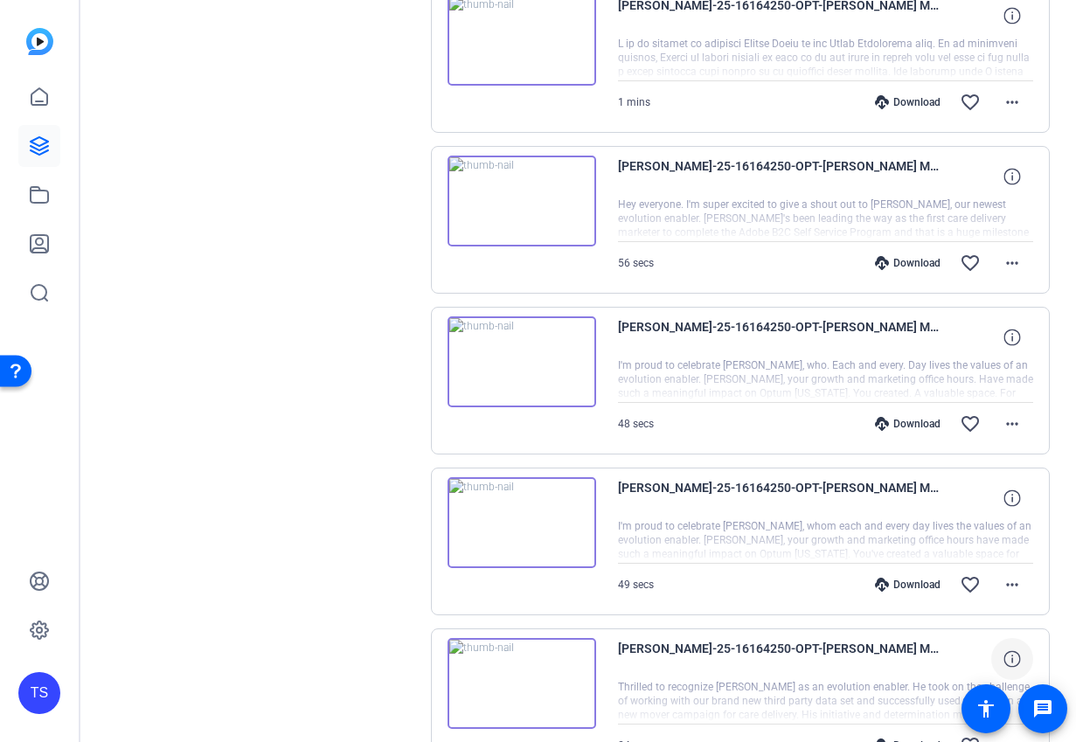
scroll to position [567, 0]
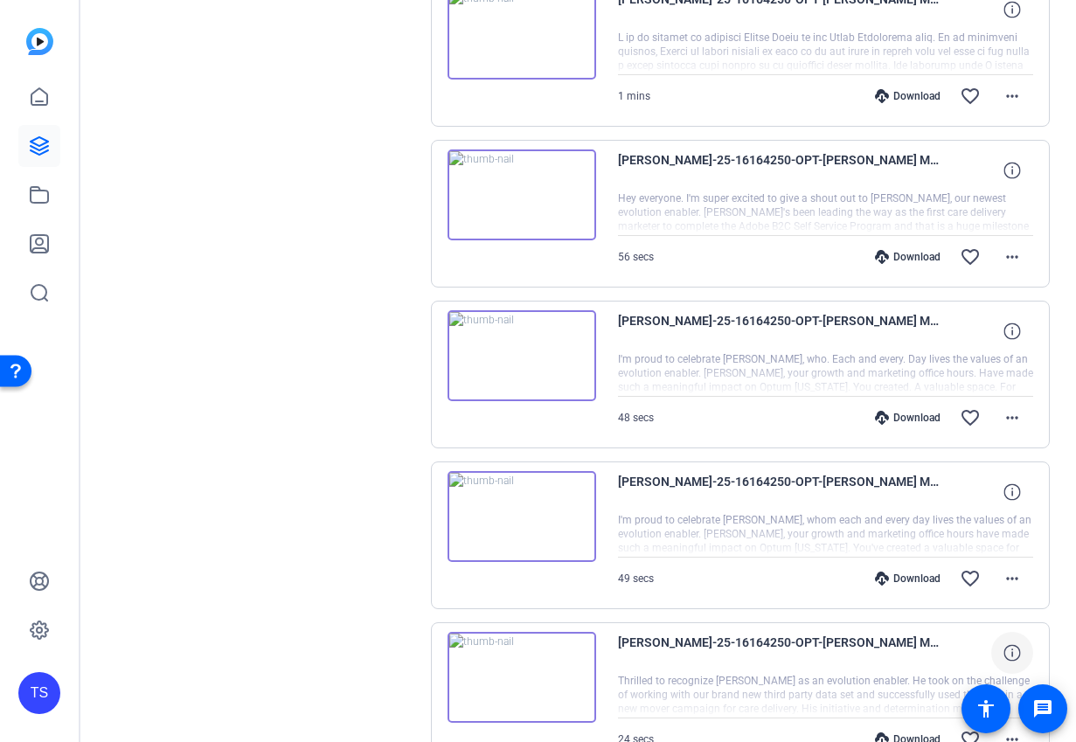
click at [514, 510] on img at bounding box center [522, 516] width 149 height 91
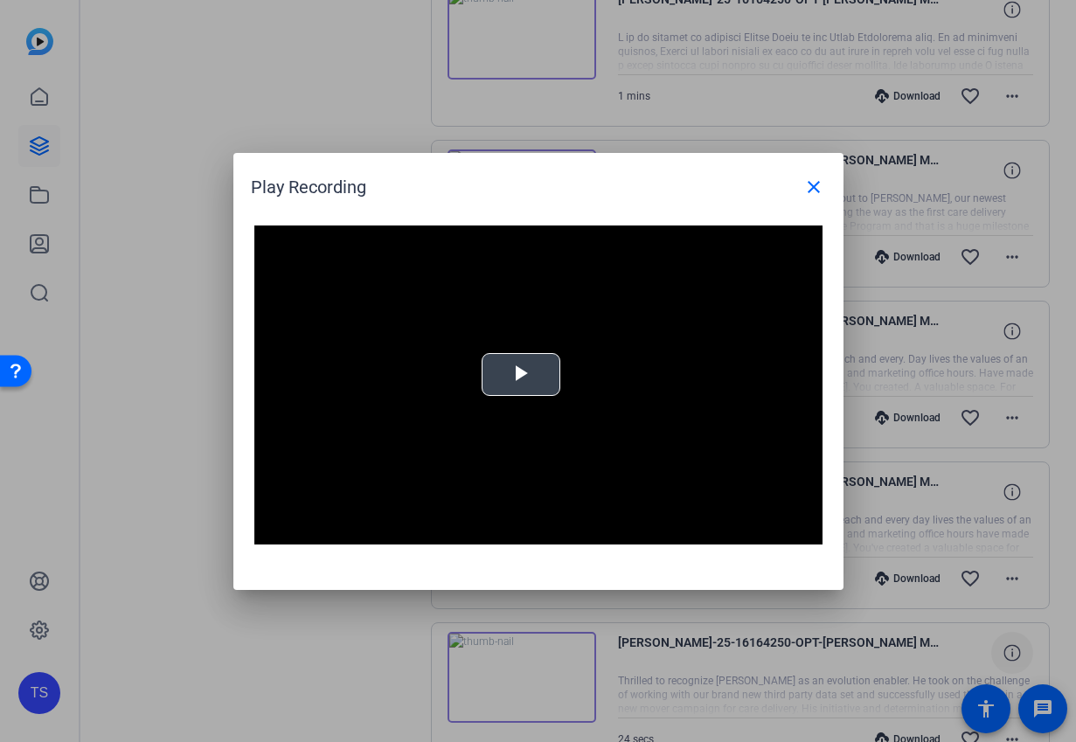
click at [521, 374] on span "Video Player" at bounding box center [521, 374] width 0 height 0
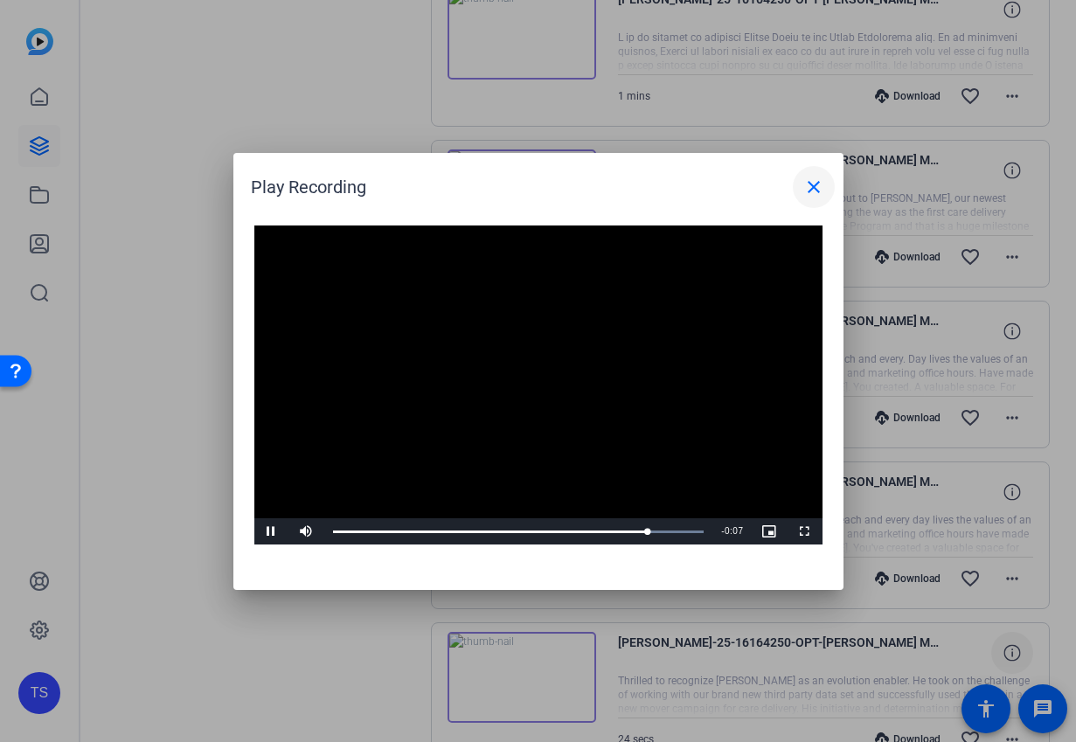
click at [807, 184] on mat-icon "close" at bounding box center [814, 187] width 21 height 21
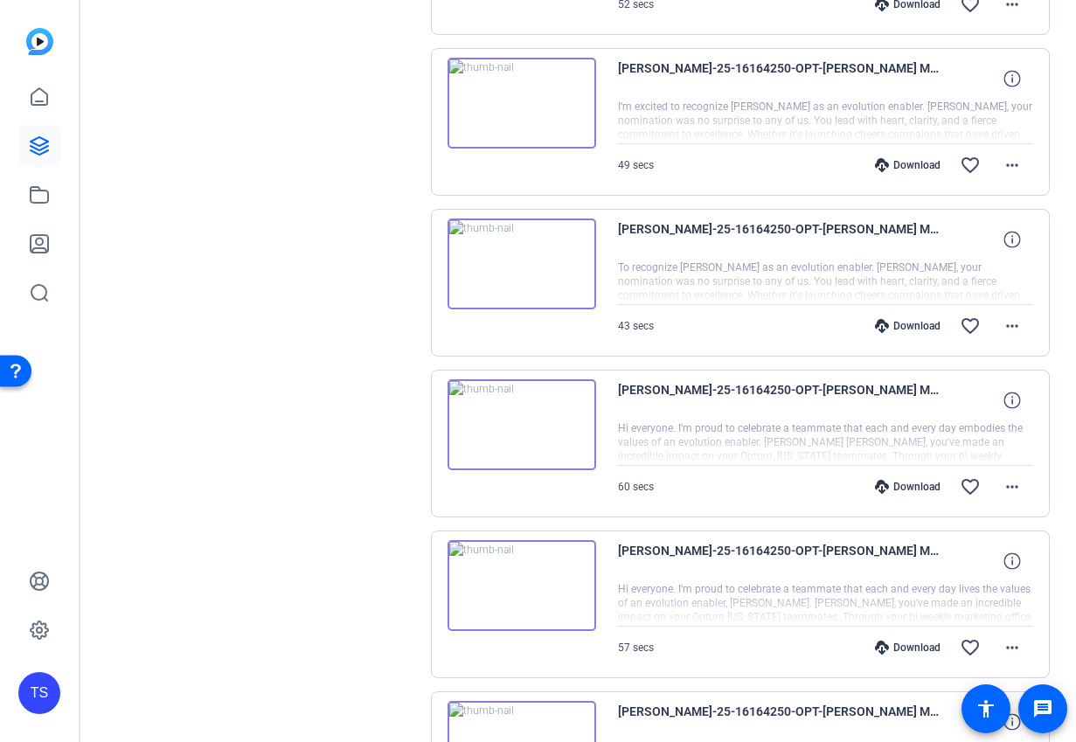
scroll to position [1466, 0]
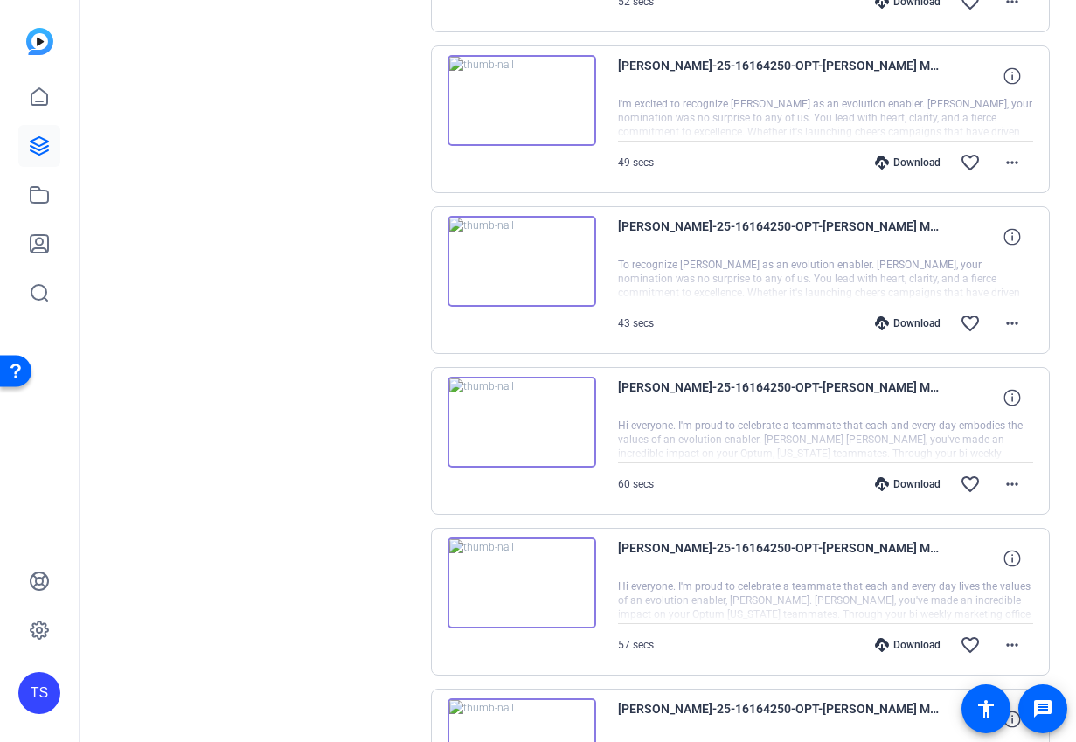
click at [517, 421] on img at bounding box center [522, 422] width 149 height 91
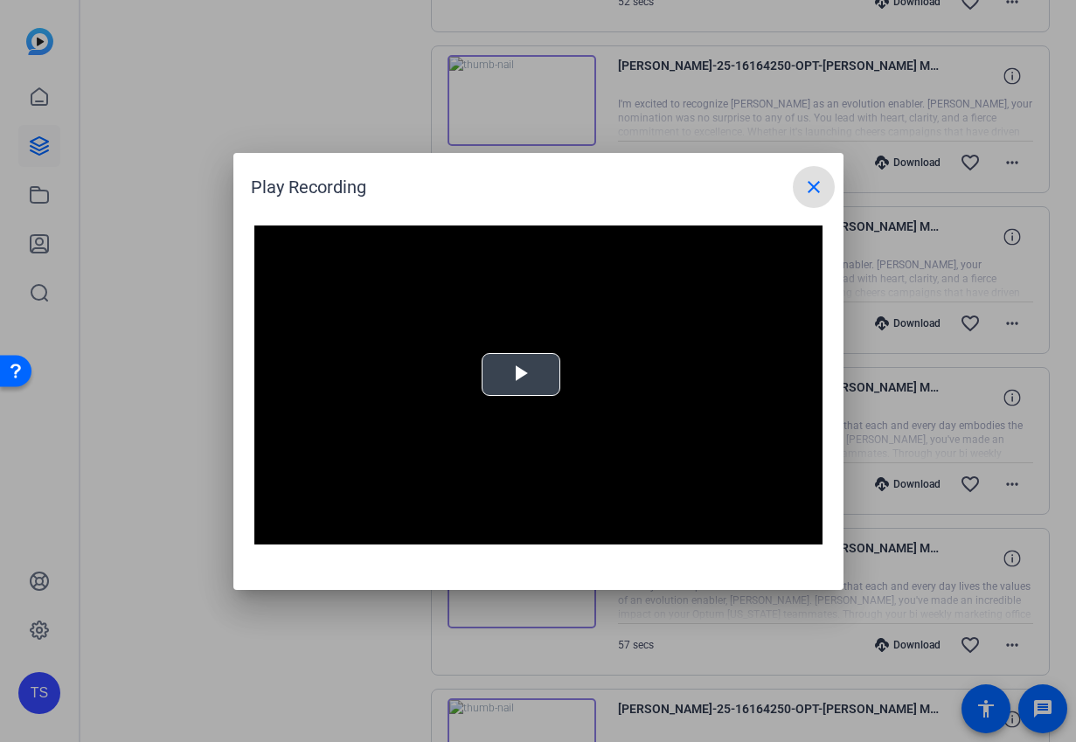
click at [521, 374] on span "Video Player" at bounding box center [521, 374] width 0 height 0
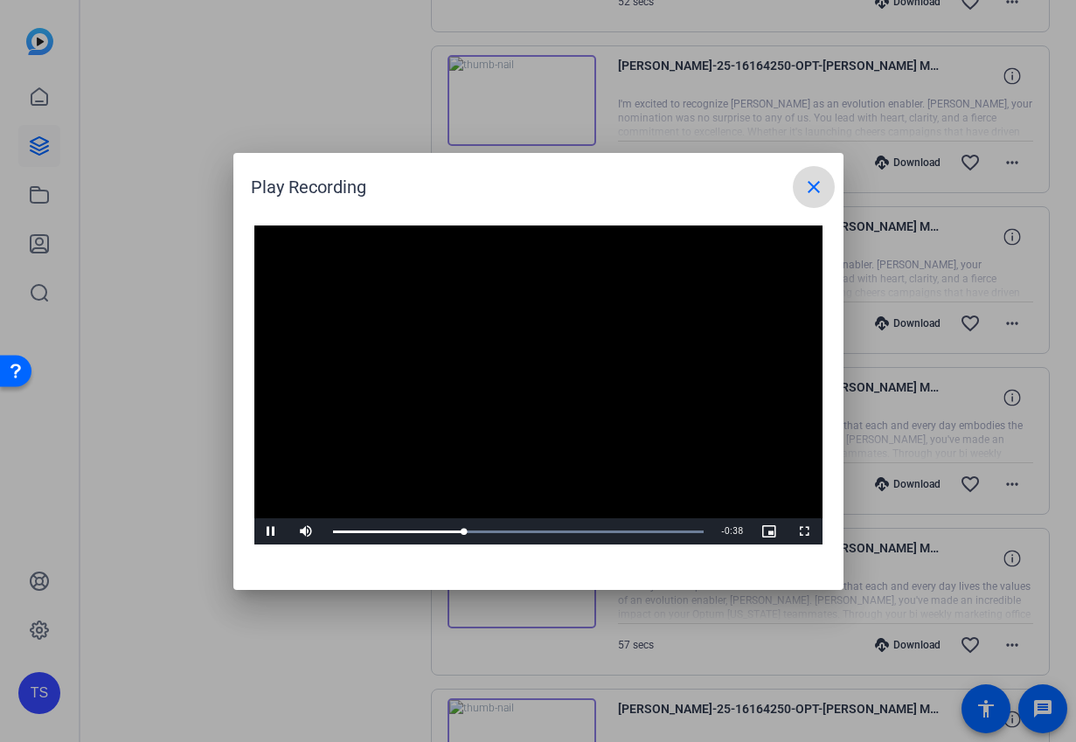
click at [810, 185] on mat-icon "close" at bounding box center [814, 187] width 21 height 21
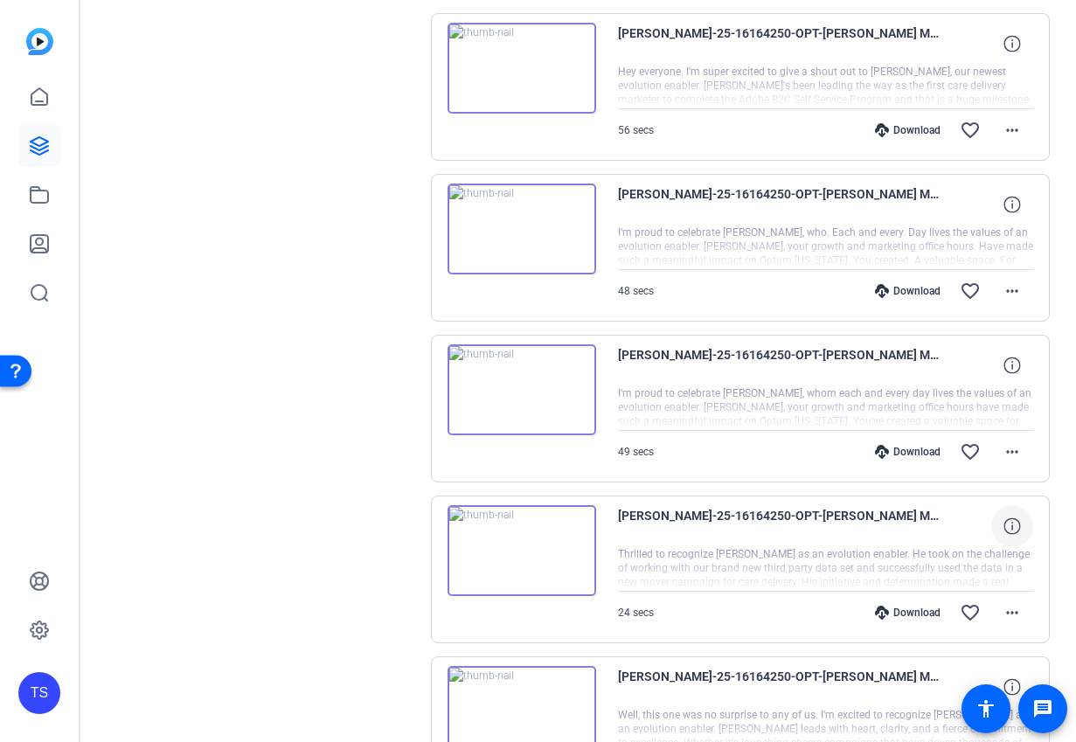
scroll to position [692, 0]
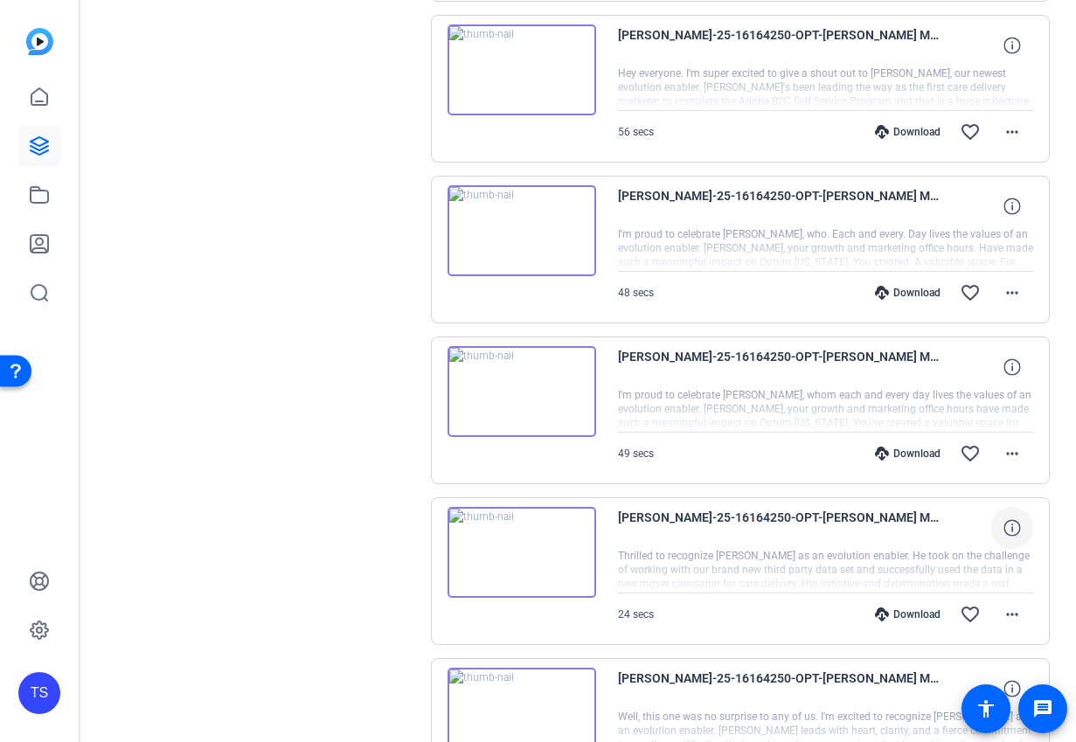
click at [895, 291] on div "Download" at bounding box center [908, 293] width 83 height 14
click at [1002, 294] on mat-icon "more_horiz" at bounding box center [1012, 292] width 21 height 21
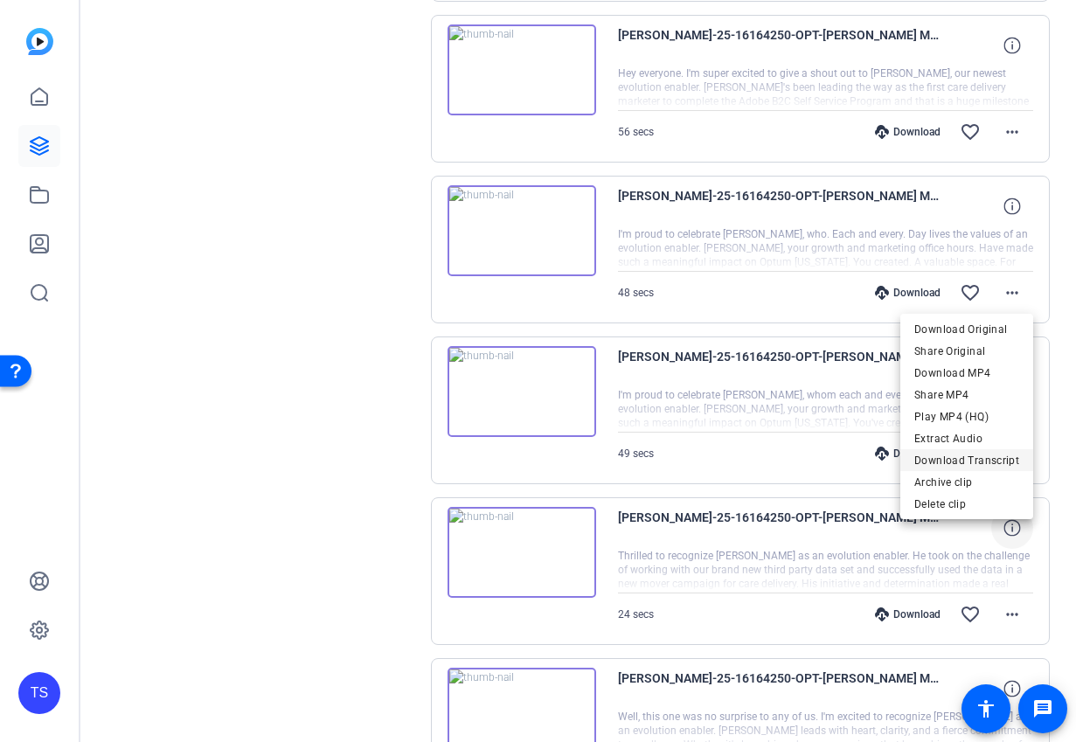
click at [985, 459] on span "Download Transcript" at bounding box center [967, 460] width 105 height 21
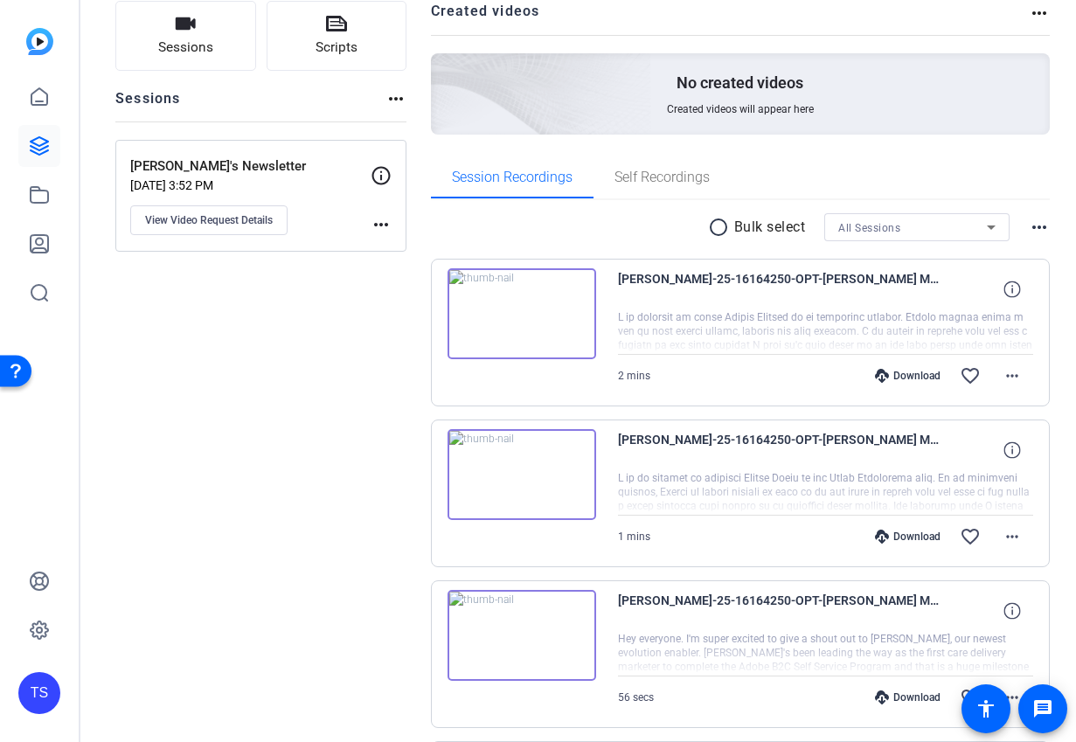
scroll to position [104, 0]
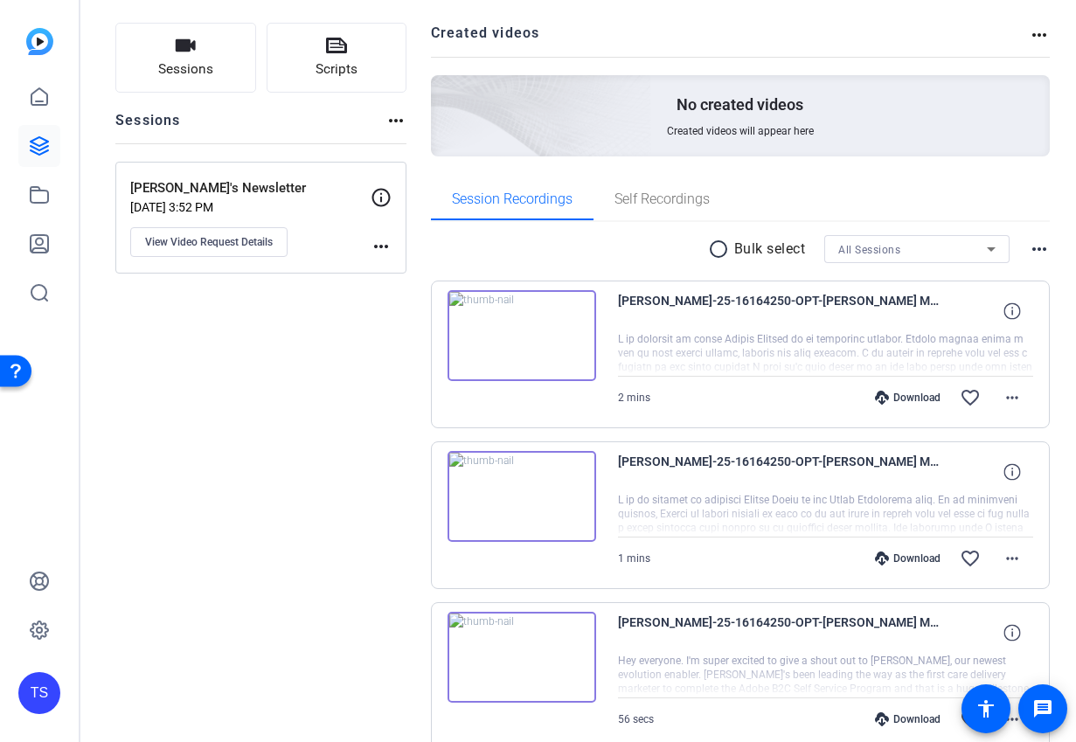
click at [518, 349] on img at bounding box center [522, 335] width 149 height 91
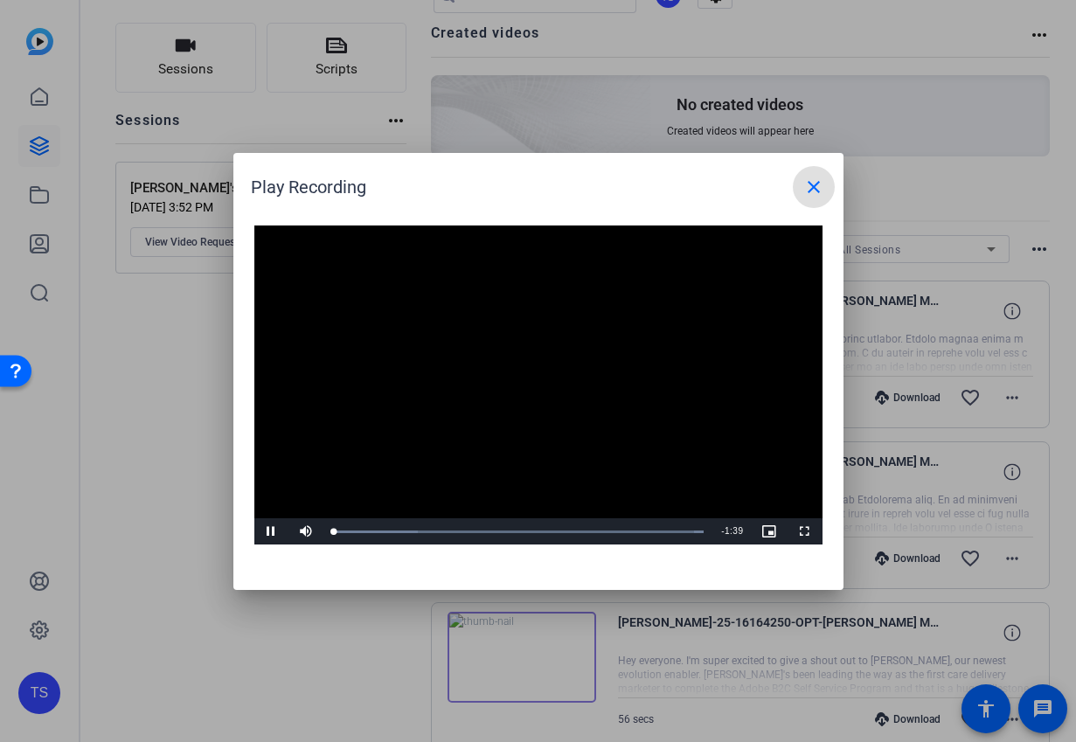
click at [808, 198] on span at bounding box center [814, 187] width 42 height 42
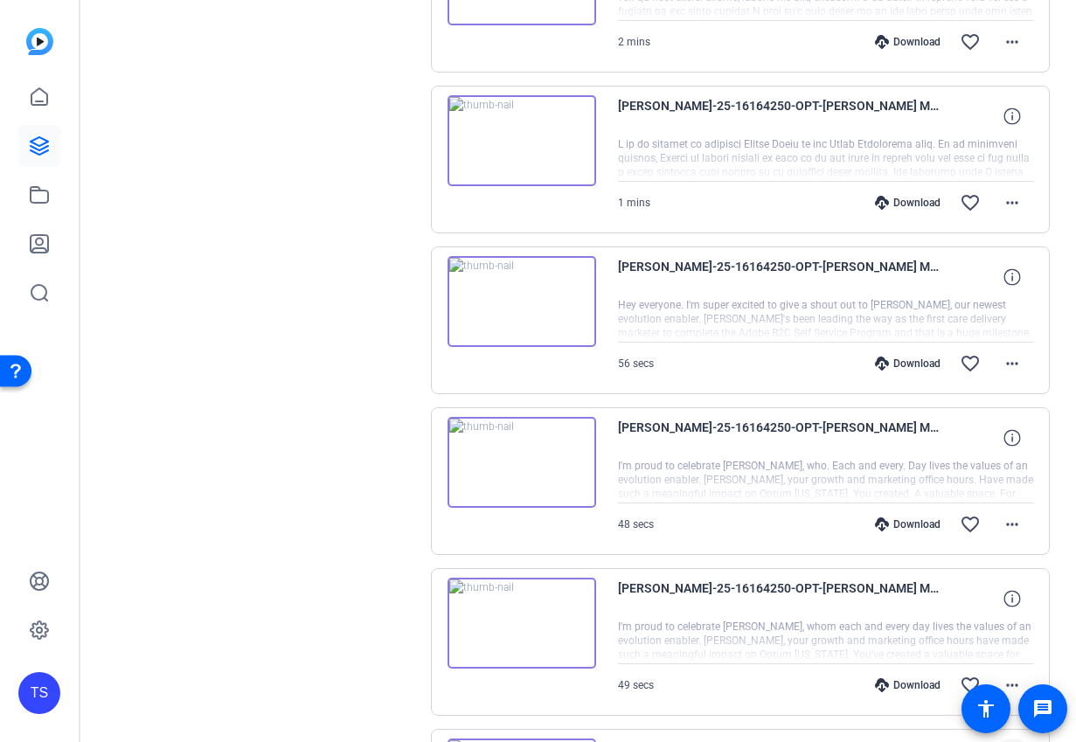
scroll to position [480, 0]
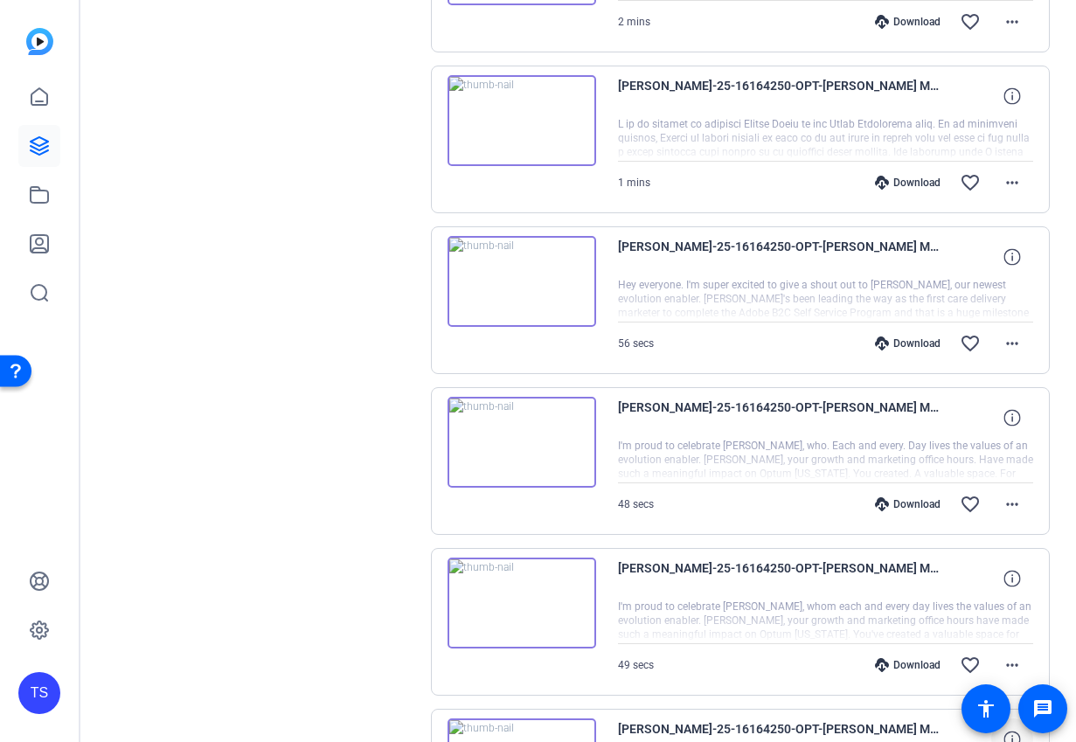
click at [524, 276] on img at bounding box center [522, 281] width 149 height 91
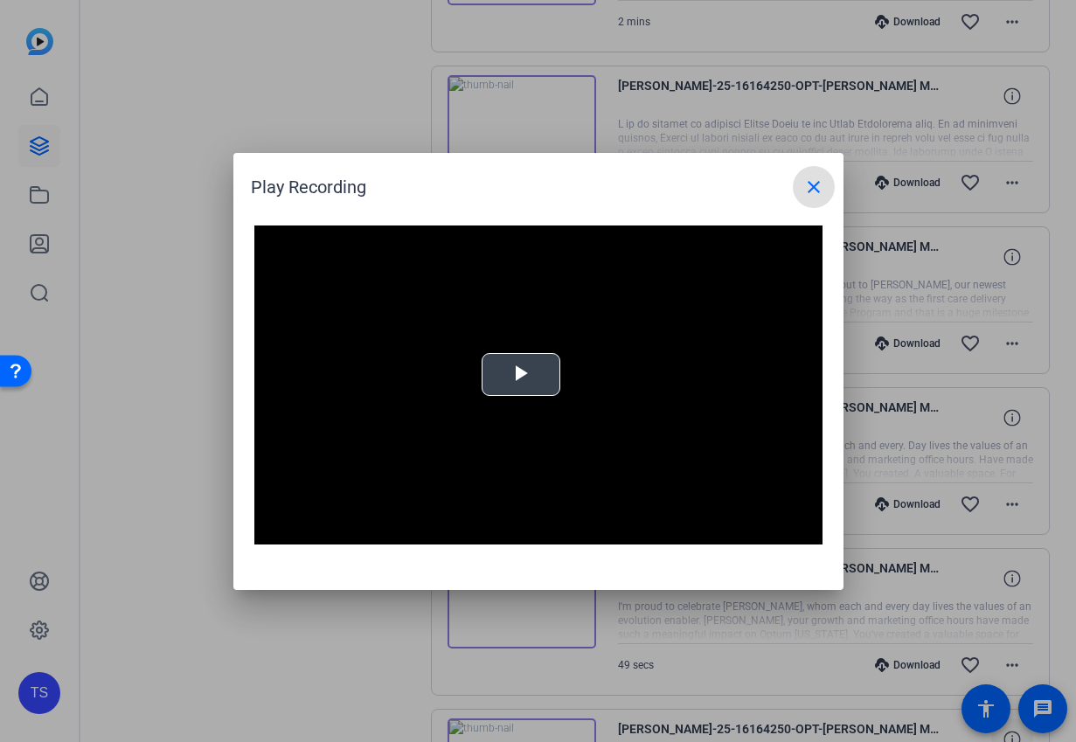
click at [520, 376] on div "Video Player is loading. Play Video Play Mute Current Time 0:00 / Duration -:- …" at bounding box center [538, 386] width 568 height 320
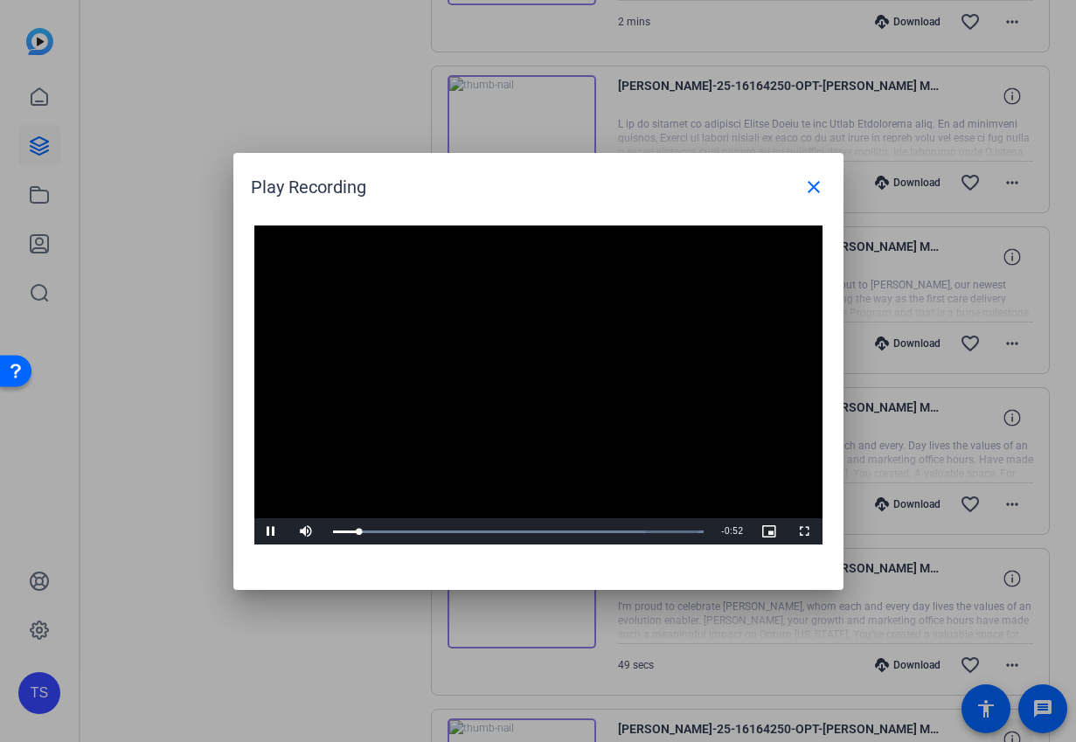
click at [1014, 347] on div at bounding box center [538, 371] width 1076 height 742
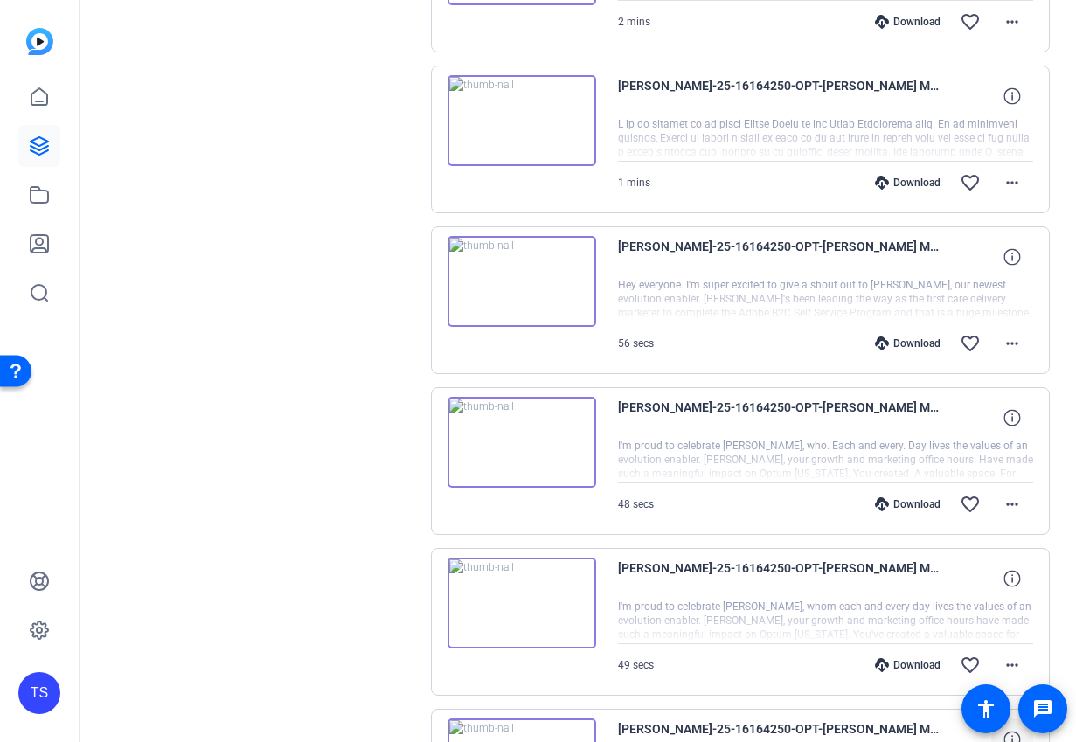
click at [1014, 347] on mat-icon "more_horiz" at bounding box center [1012, 343] width 21 height 21
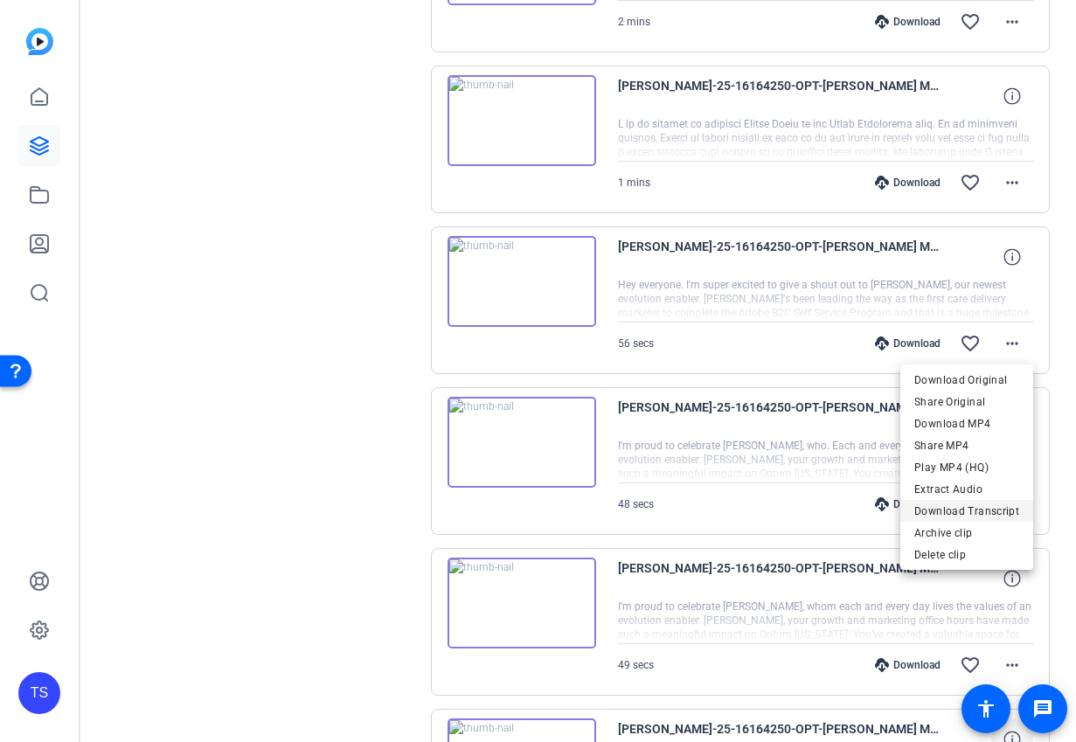
click at [982, 501] on span "Download Transcript" at bounding box center [967, 511] width 105 height 21
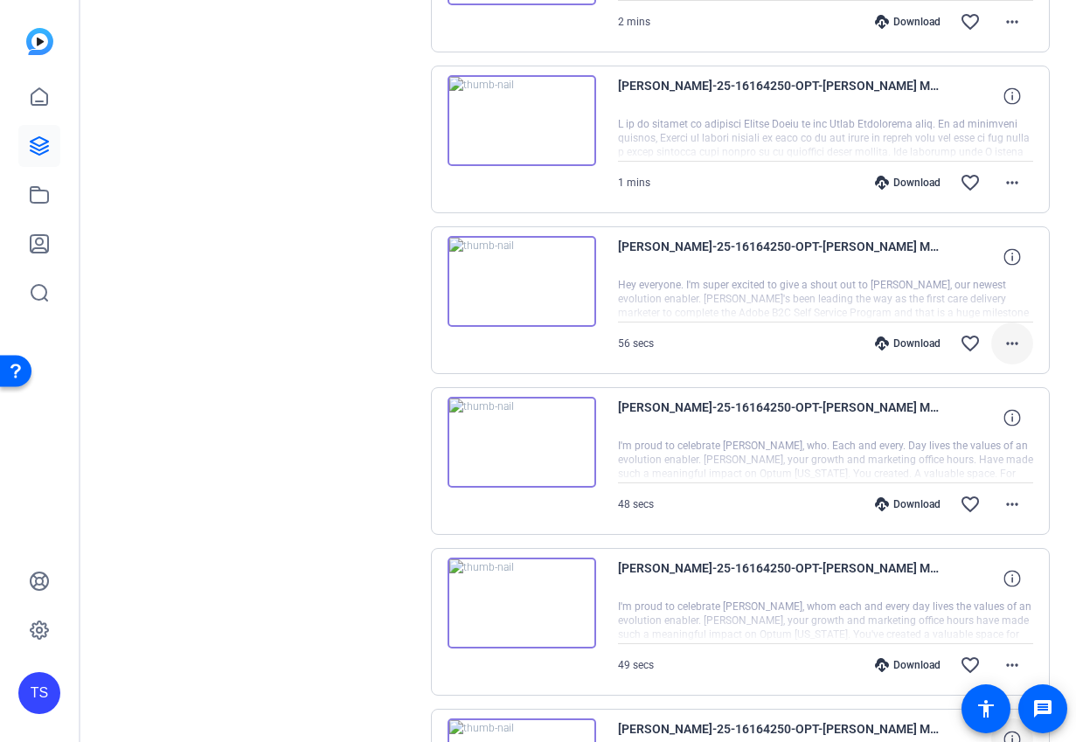
click at [1009, 347] on mat-icon "more_horiz" at bounding box center [1012, 343] width 21 height 21
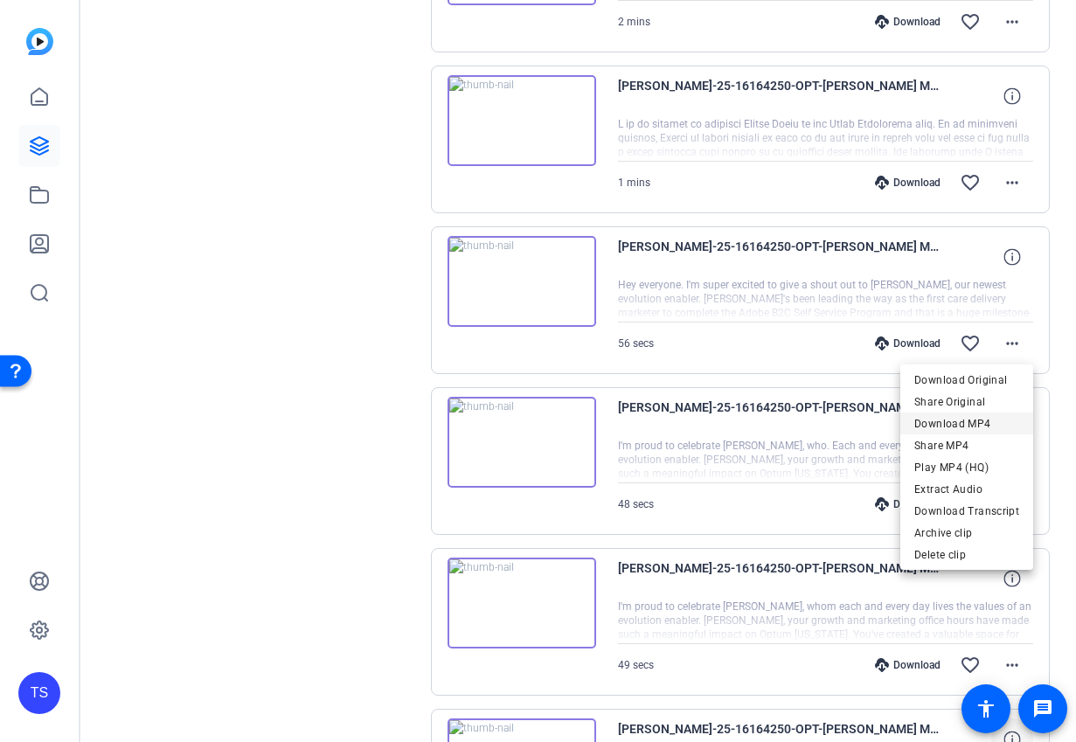
click at [968, 428] on span "Download MP4" at bounding box center [967, 424] width 105 height 21
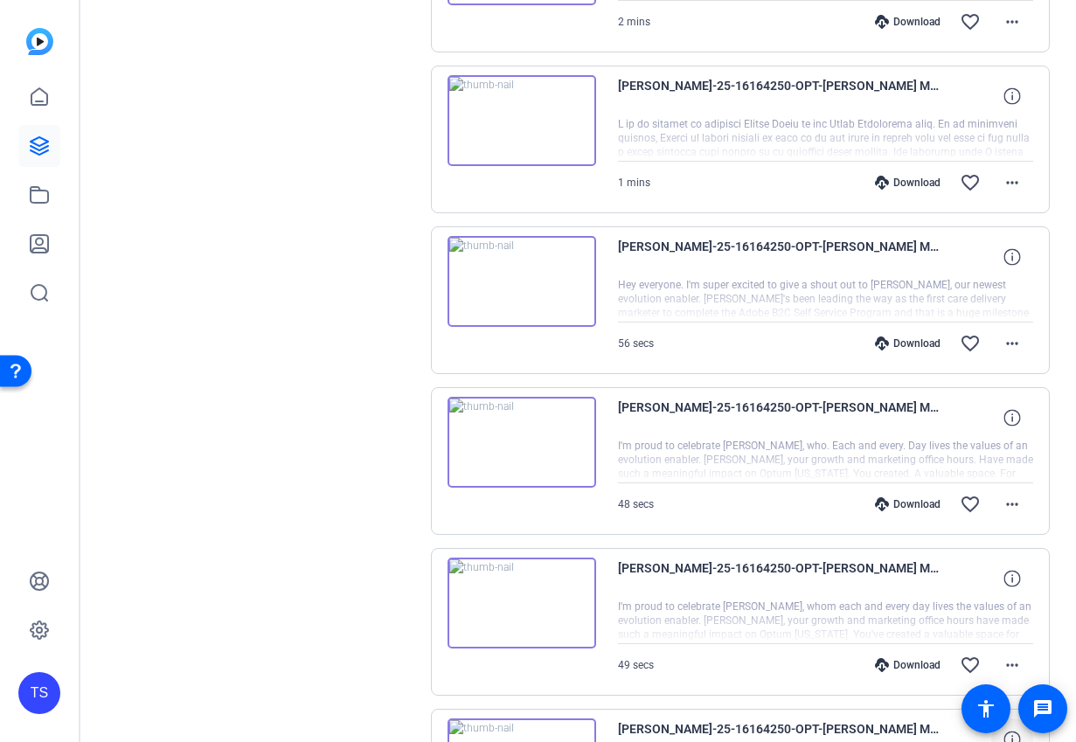
click at [526, 283] on img at bounding box center [522, 281] width 149 height 91
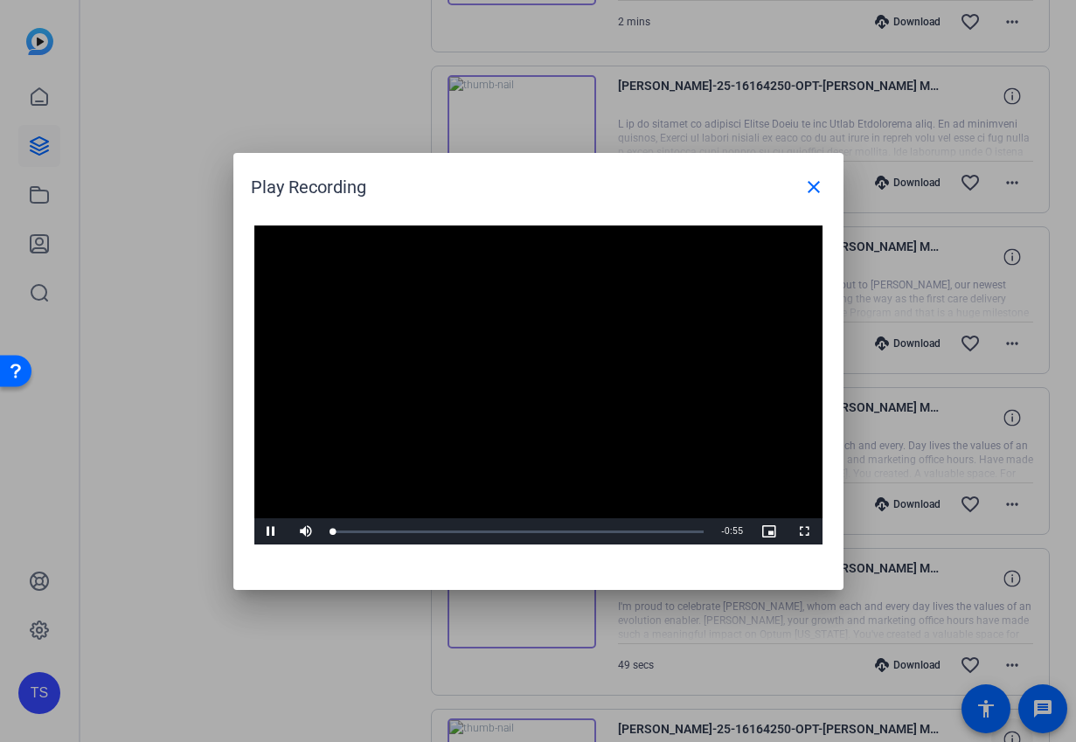
click at [519, 362] on video "Video Player" at bounding box center [538, 386] width 568 height 320
click at [274, 532] on span "Video Player" at bounding box center [271, 532] width 35 height 0
drag, startPoint x: 631, startPoint y: 197, endPoint x: 468, endPoint y: 166, distance: 166.4
click at [468, 166] on div "Play Recording close" at bounding box center [543, 187] width 584 height 42
click at [809, 190] on mat-icon "close" at bounding box center [814, 187] width 21 height 21
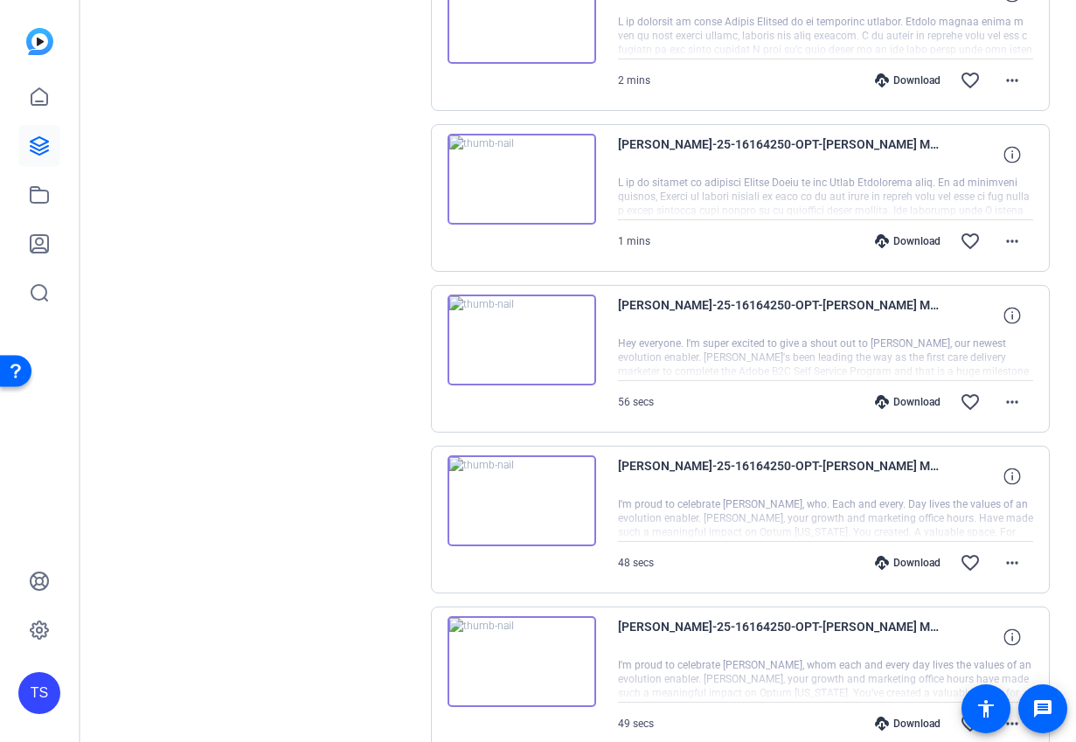
scroll to position [372, 0]
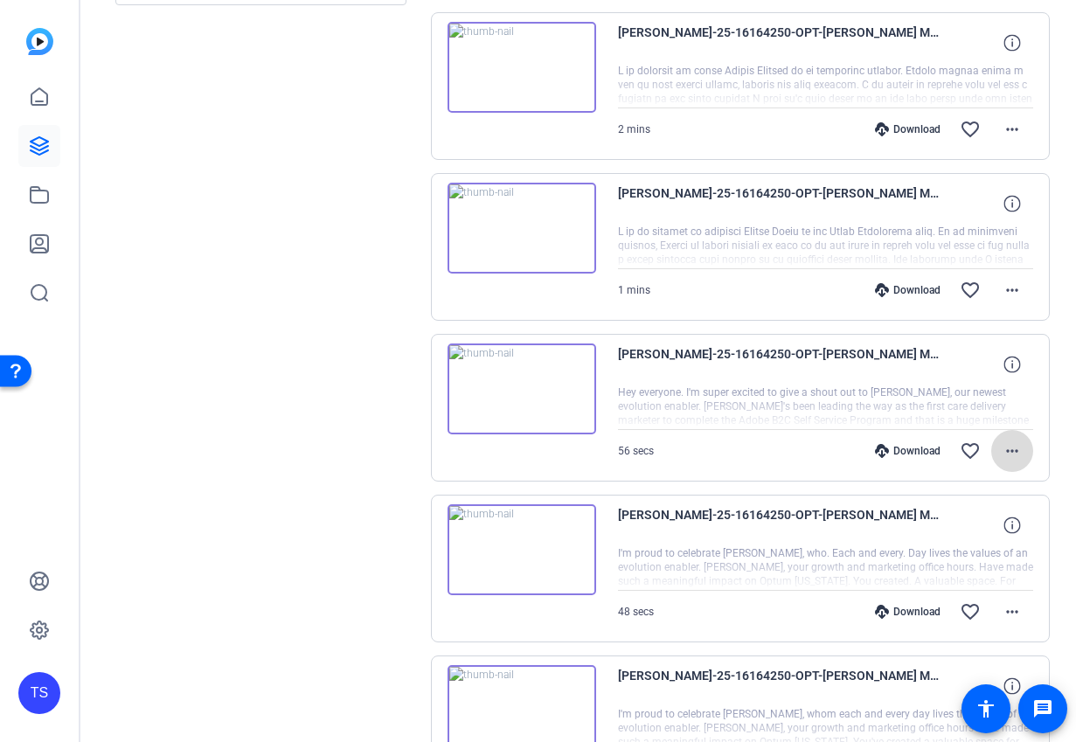
click at [1011, 449] on mat-icon "more_horiz" at bounding box center [1012, 451] width 21 height 21
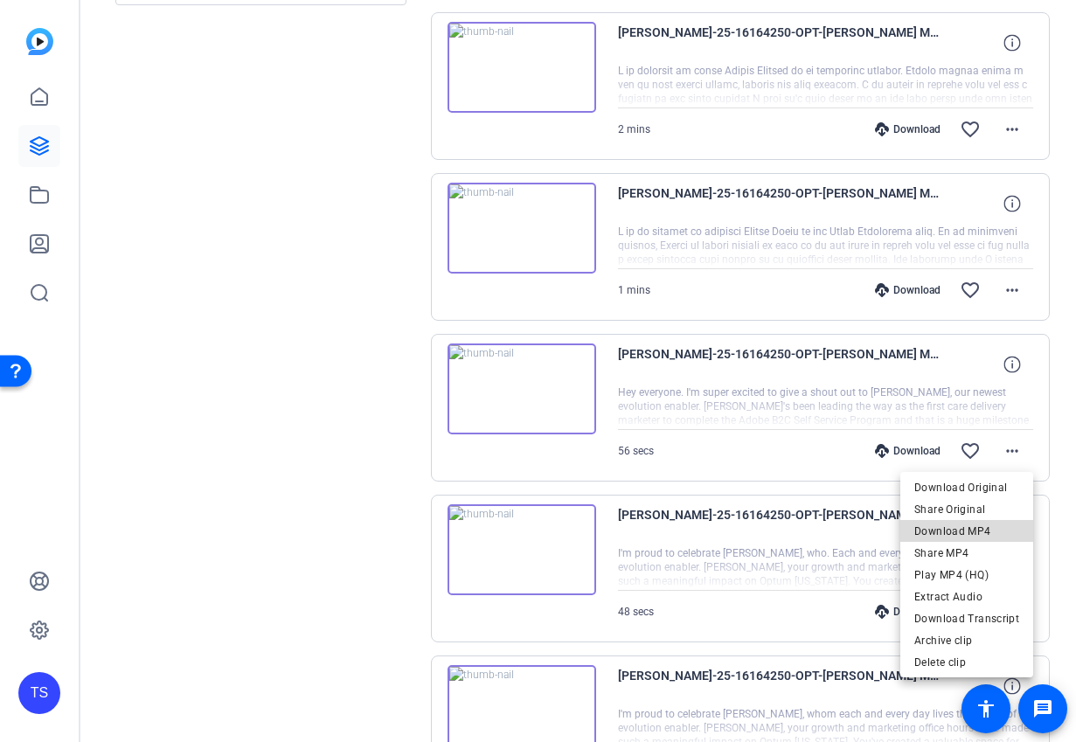
click at [990, 526] on span "Download MP4" at bounding box center [967, 531] width 105 height 21
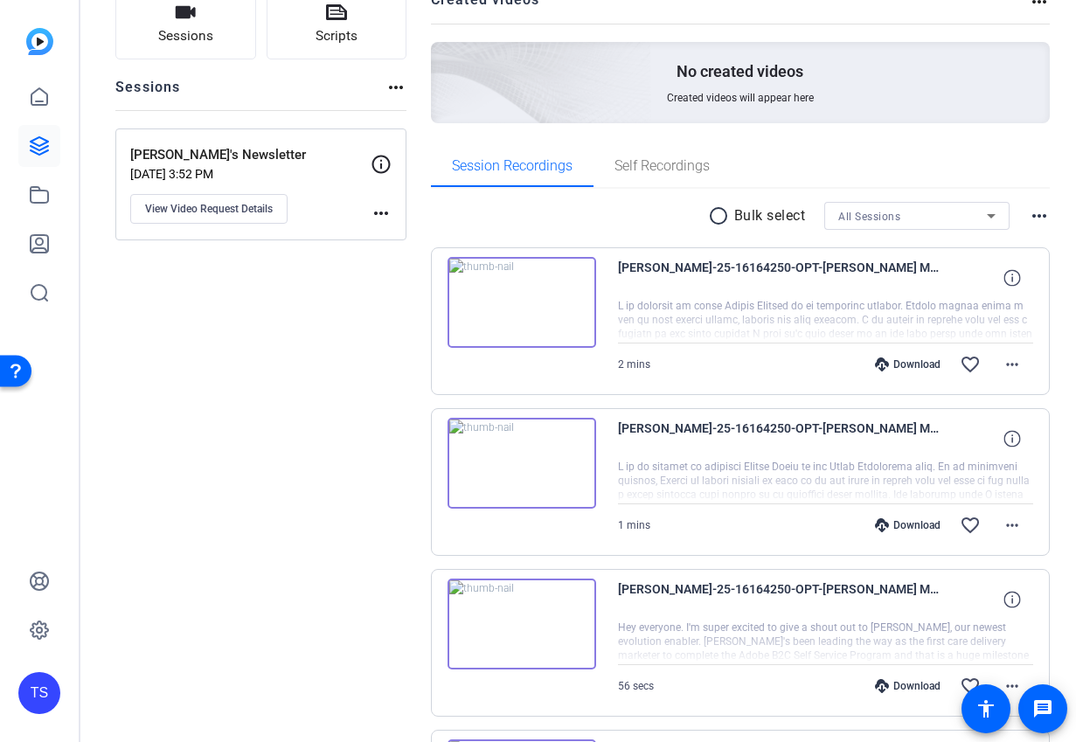
scroll to position [143, 0]
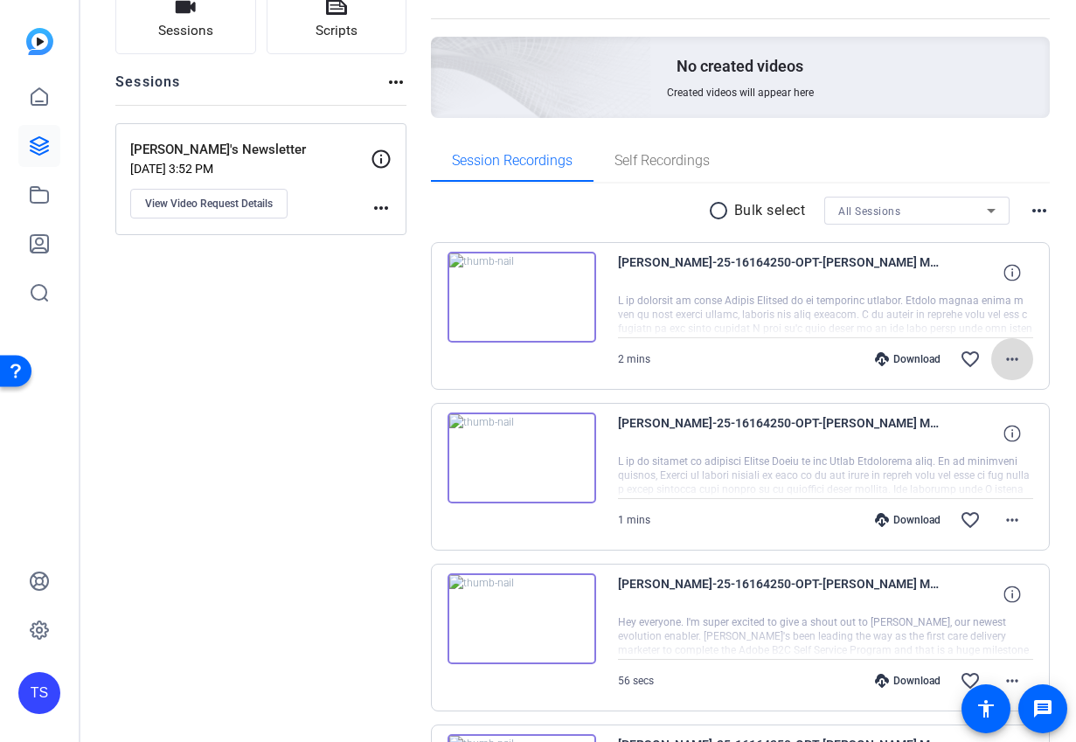
click at [1026, 359] on span at bounding box center [1013, 359] width 42 height 42
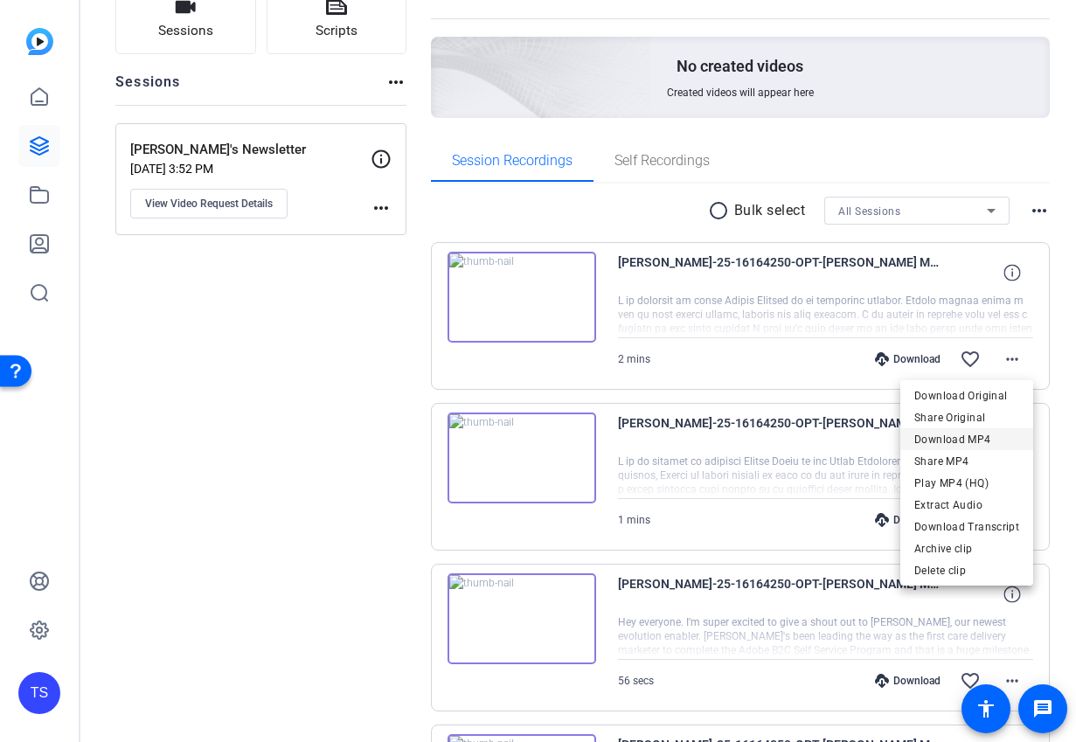
click at [986, 430] on span "Download MP4" at bounding box center [967, 439] width 105 height 21
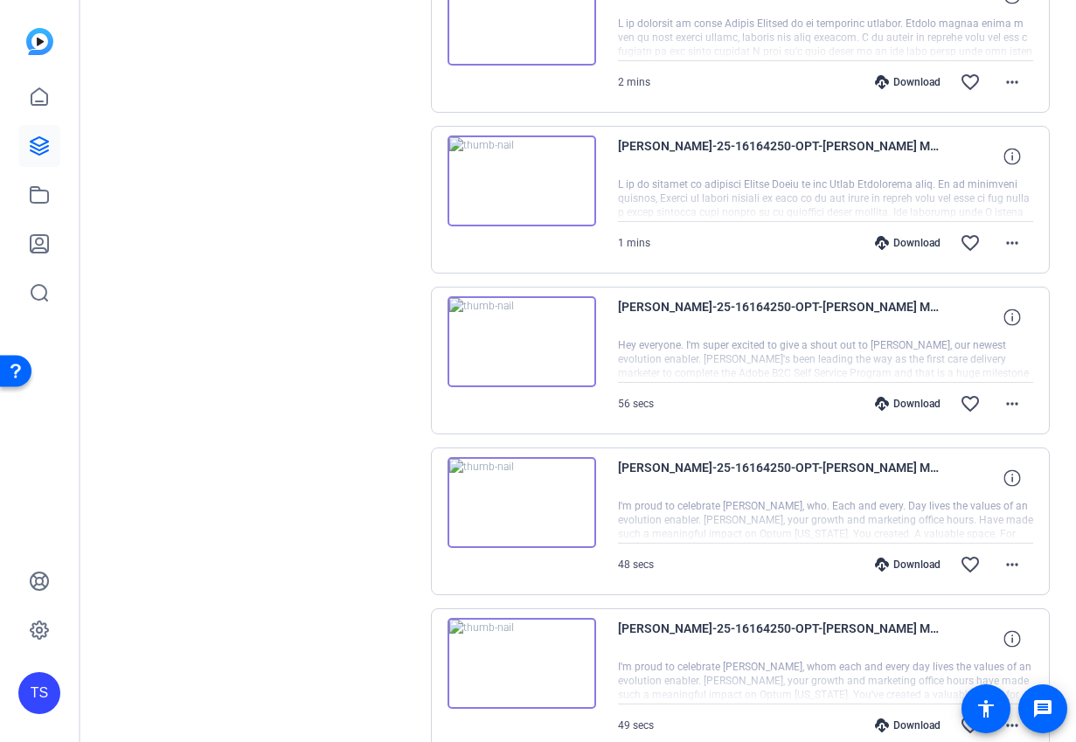
scroll to position [456, 0]
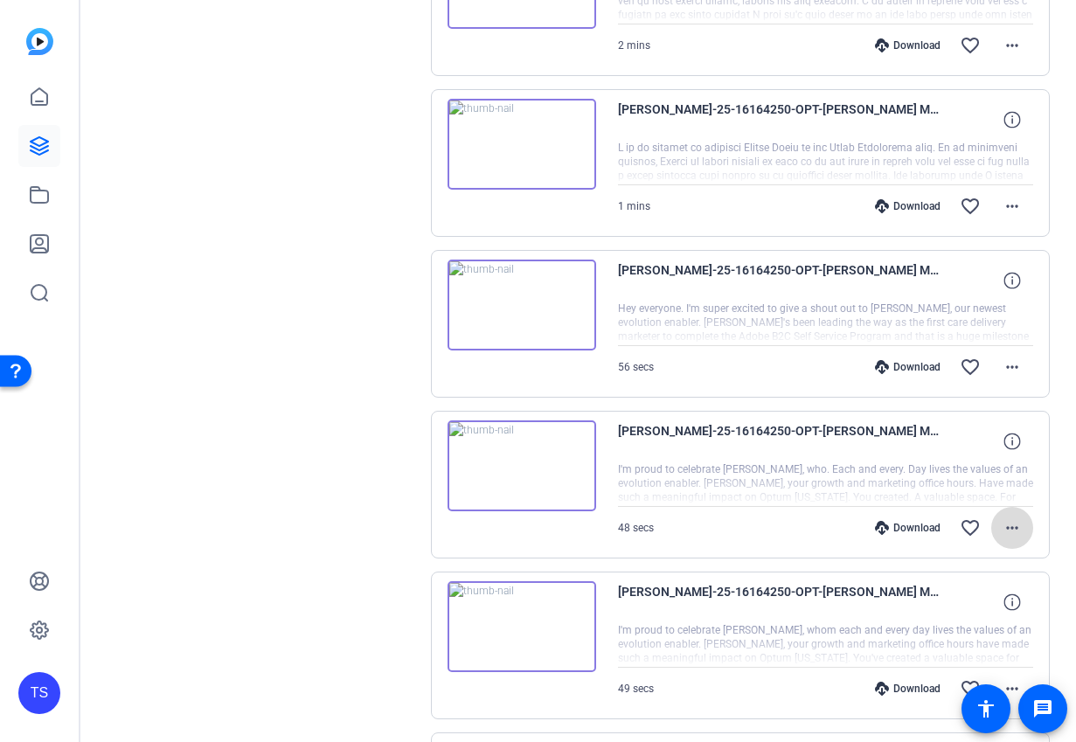
click at [1013, 519] on mat-icon "more_horiz" at bounding box center [1012, 528] width 21 height 21
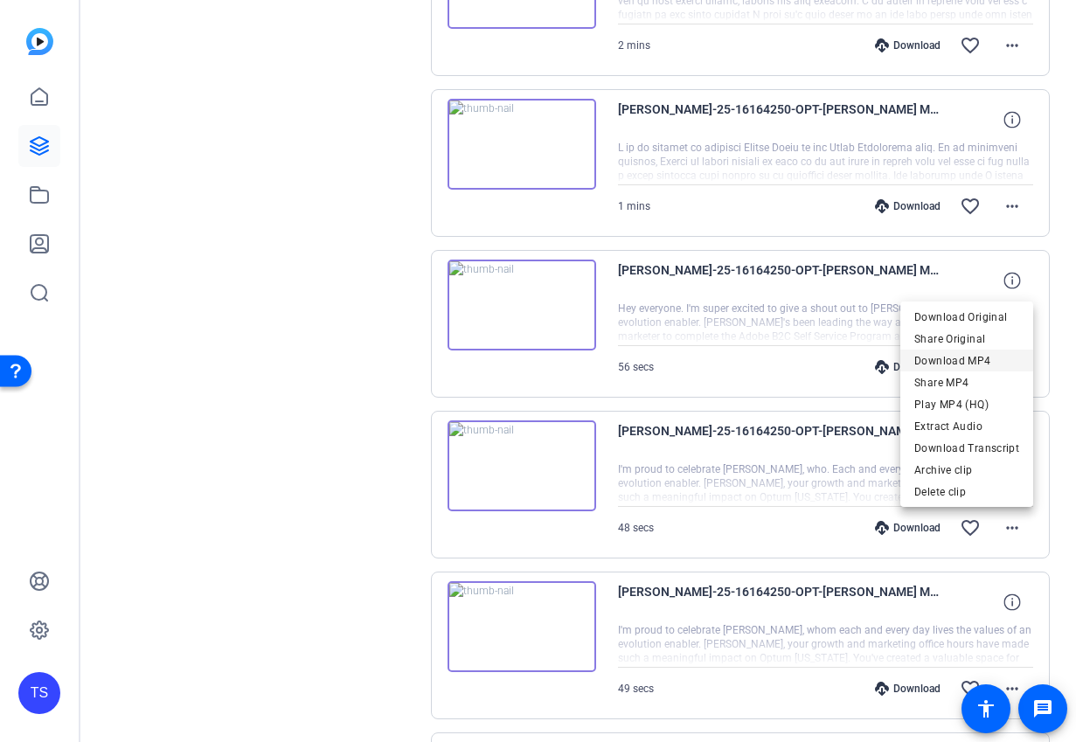
click at [961, 364] on span "Download MP4" at bounding box center [967, 361] width 105 height 21
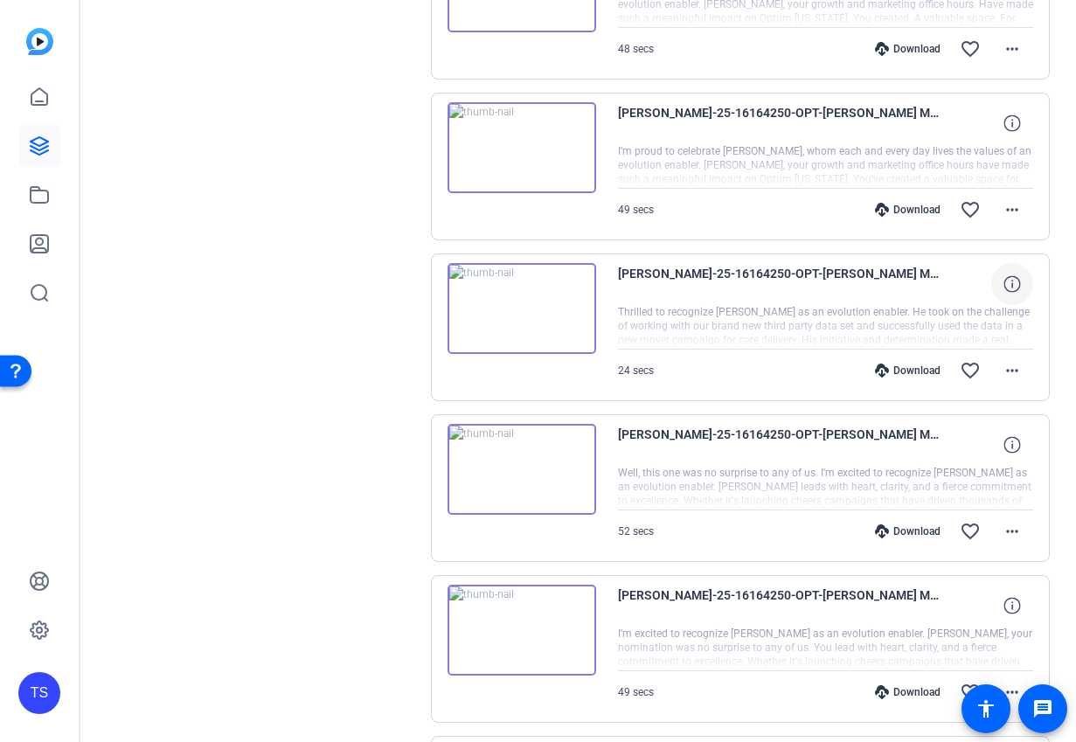
scroll to position [940, 0]
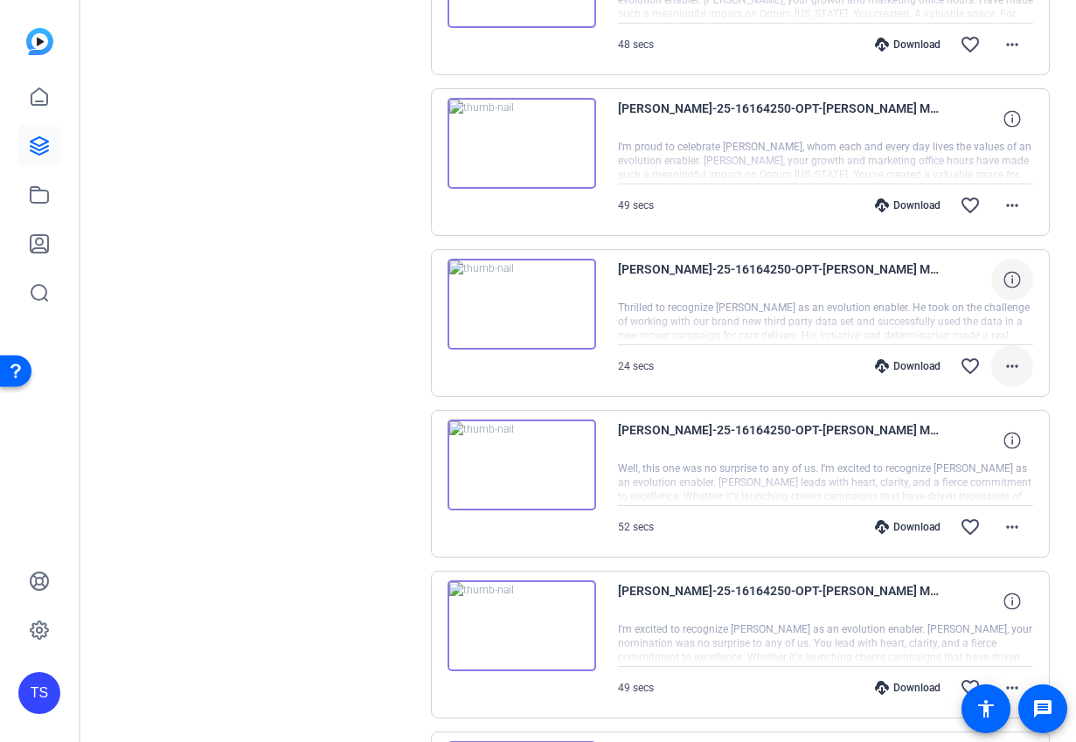
click at [1006, 370] on mat-icon "more_horiz" at bounding box center [1012, 366] width 21 height 21
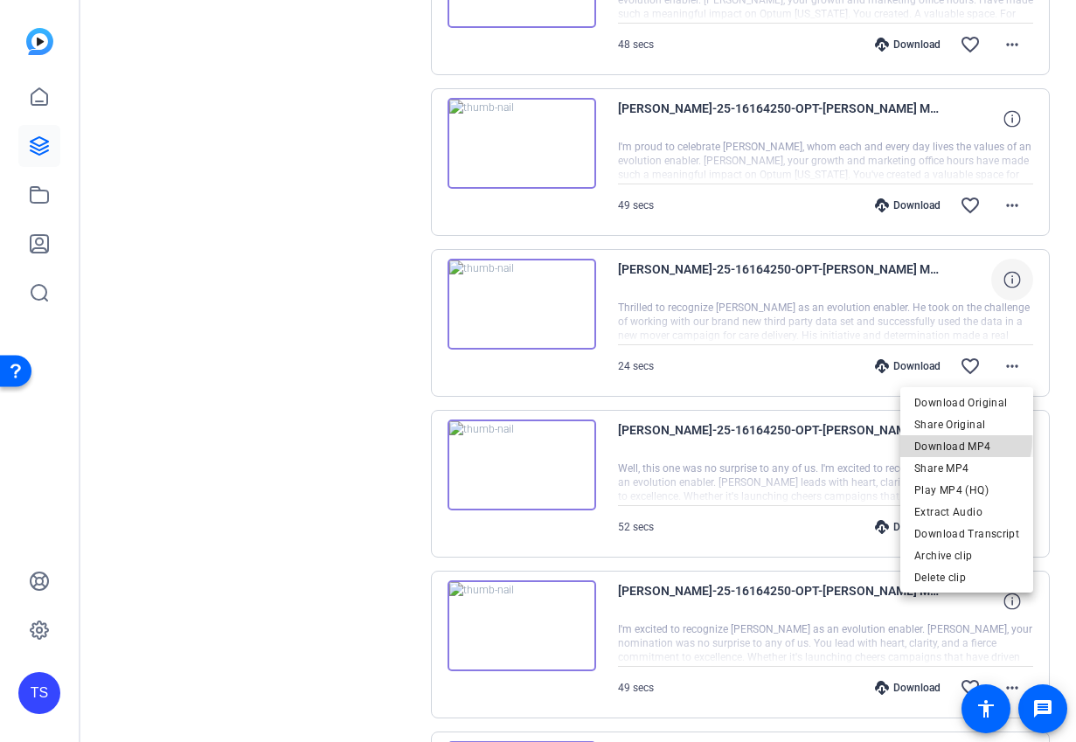
click at [959, 440] on span "Download MP4" at bounding box center [967, 446] width 105 height 21
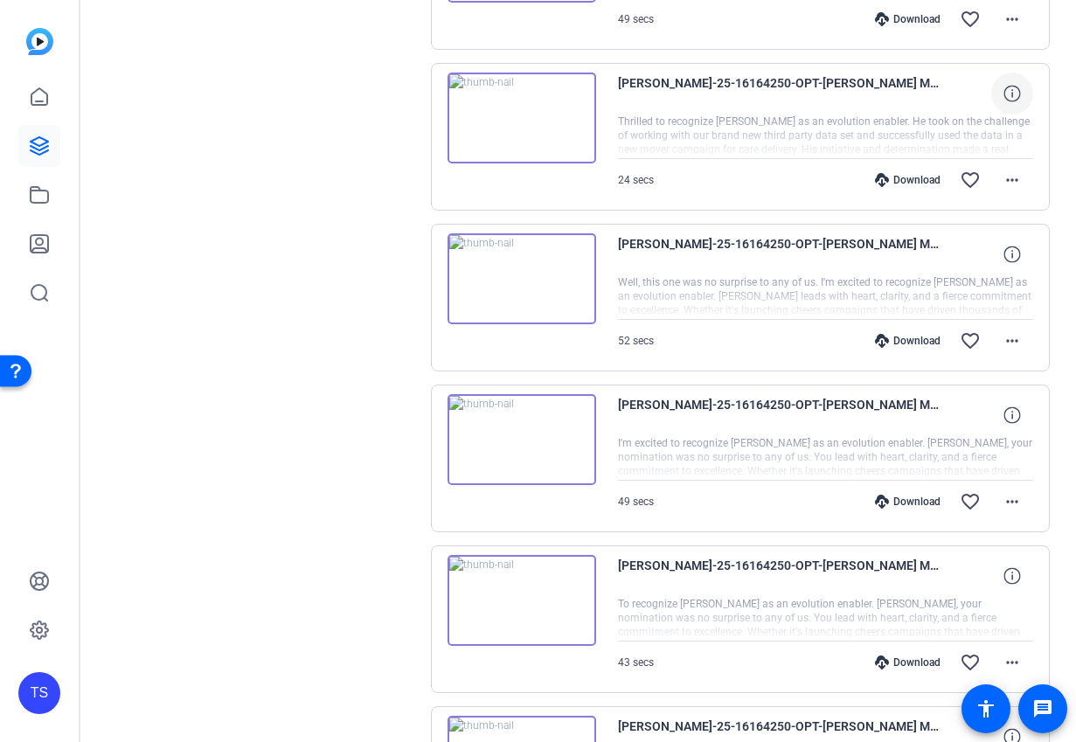
scroll to position [1135, 0]
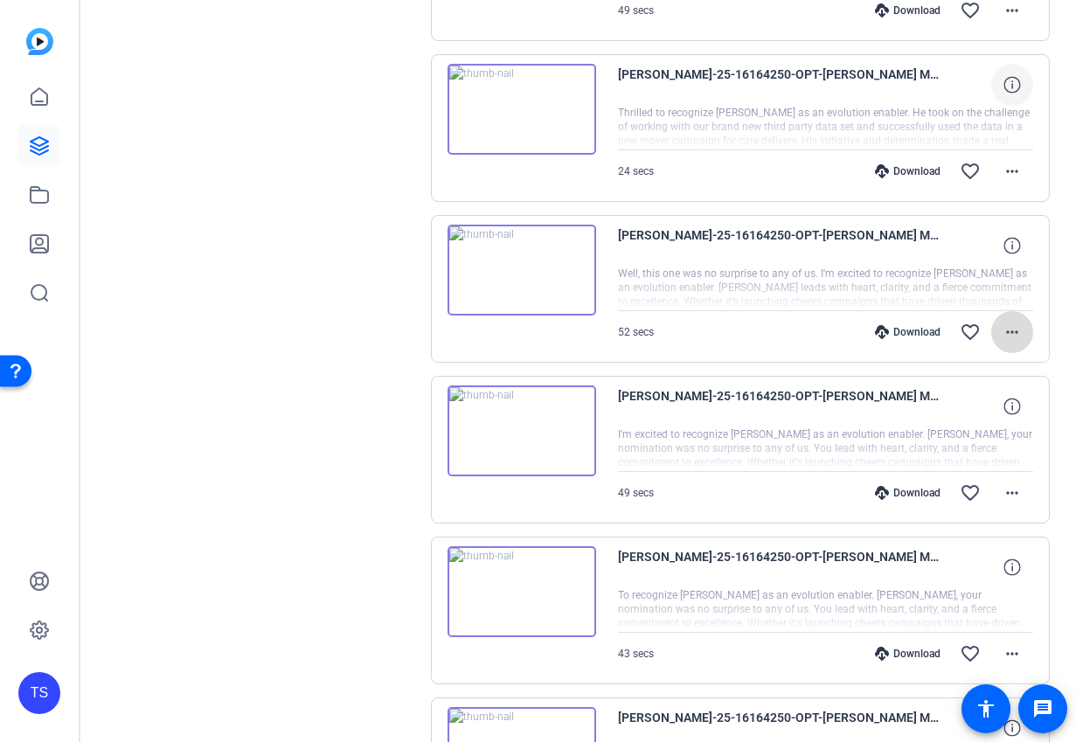
click at [1008, 334] on mat-icon "more_horiz" at bounding box center [1012, 332] width 21 height 21
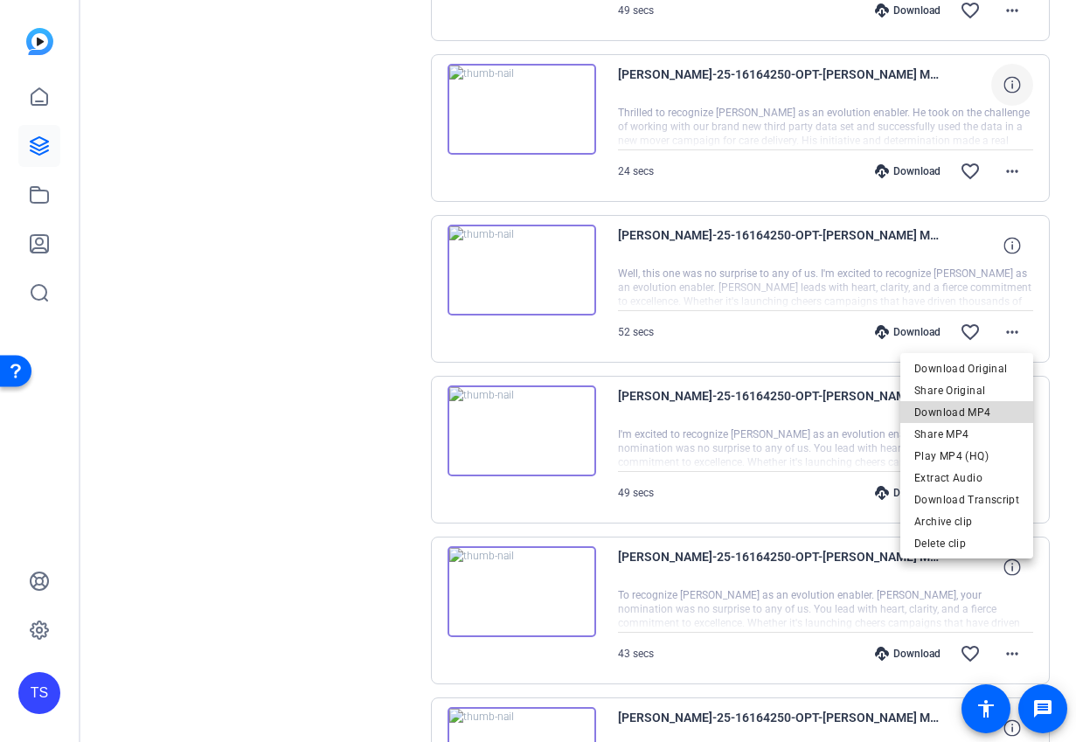
click at [992, 402] on span "Download MP4" at bounding box center [967, 412] width 105 height 21
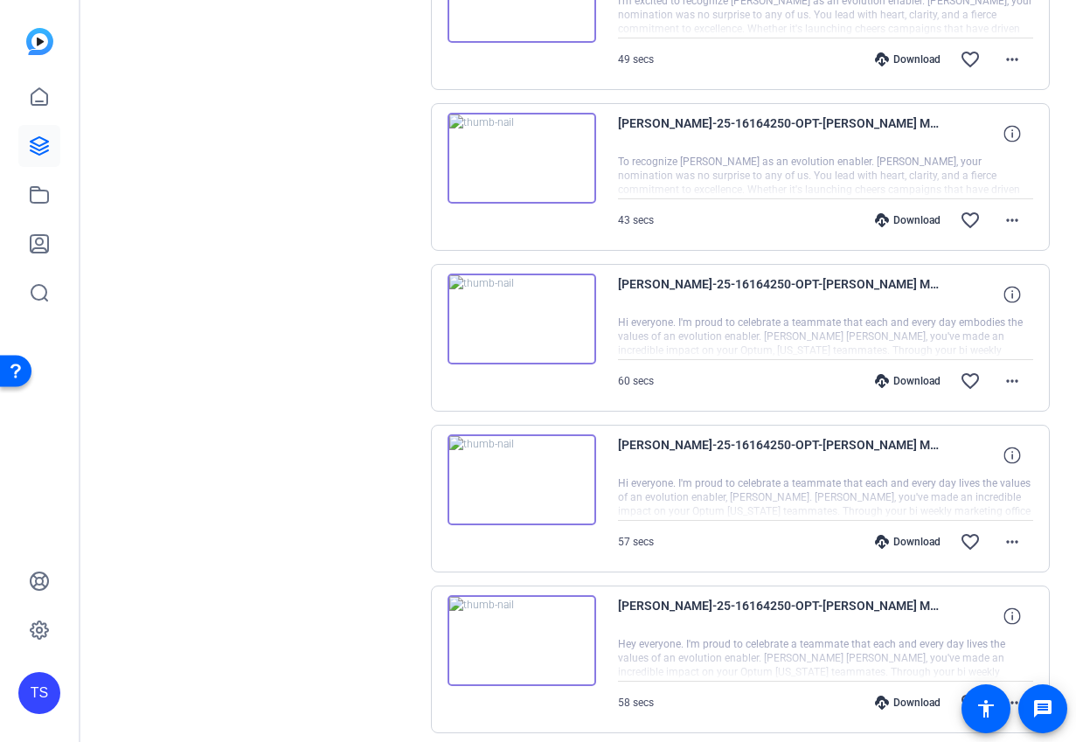
scroll to position [1638, 0]
